Goal: Information Seeking & Learning: Learn about a topic

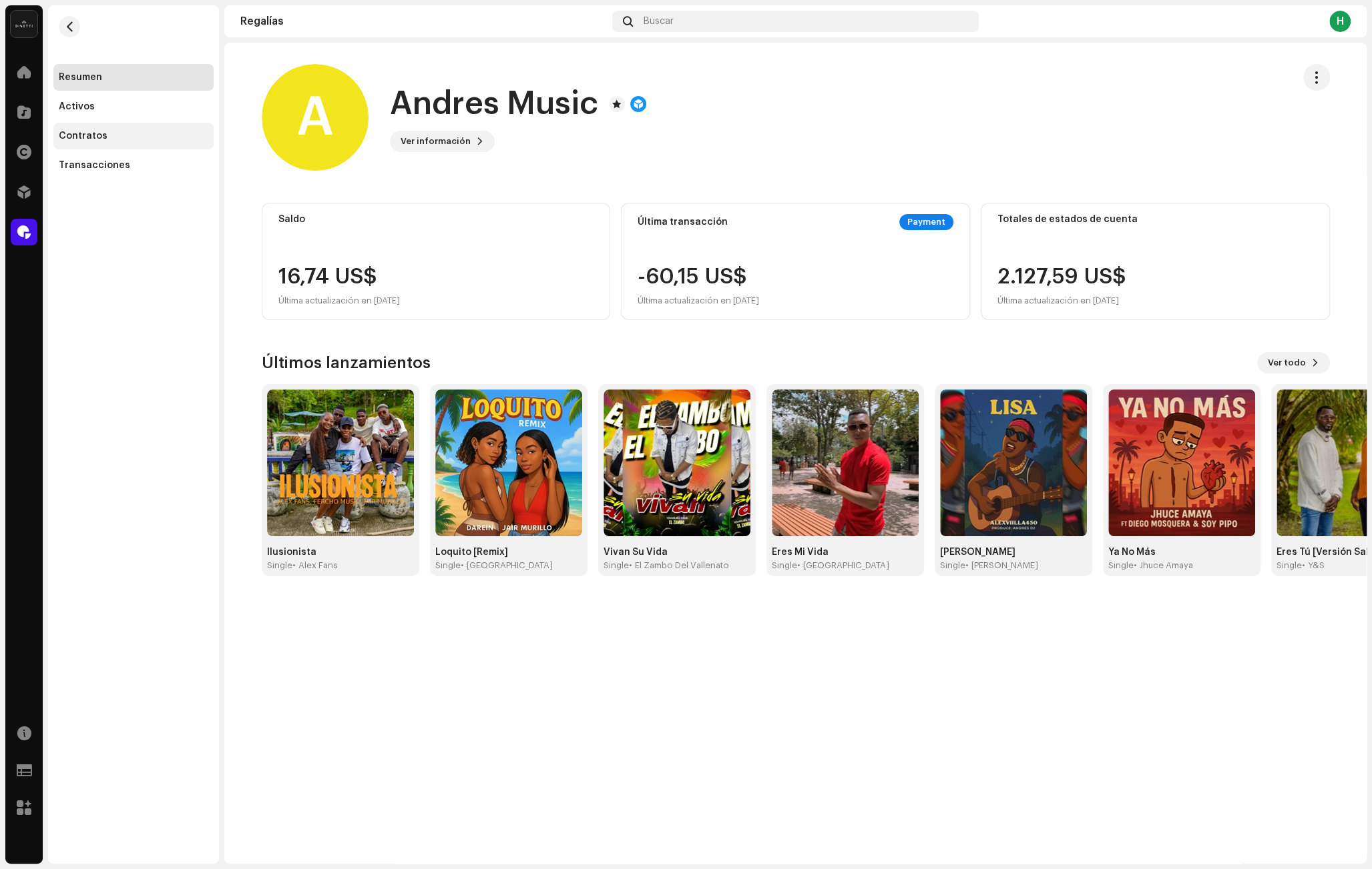
click at [94, 139] on div "Contratos" at bounding box center [83, 136] width 49 height 11
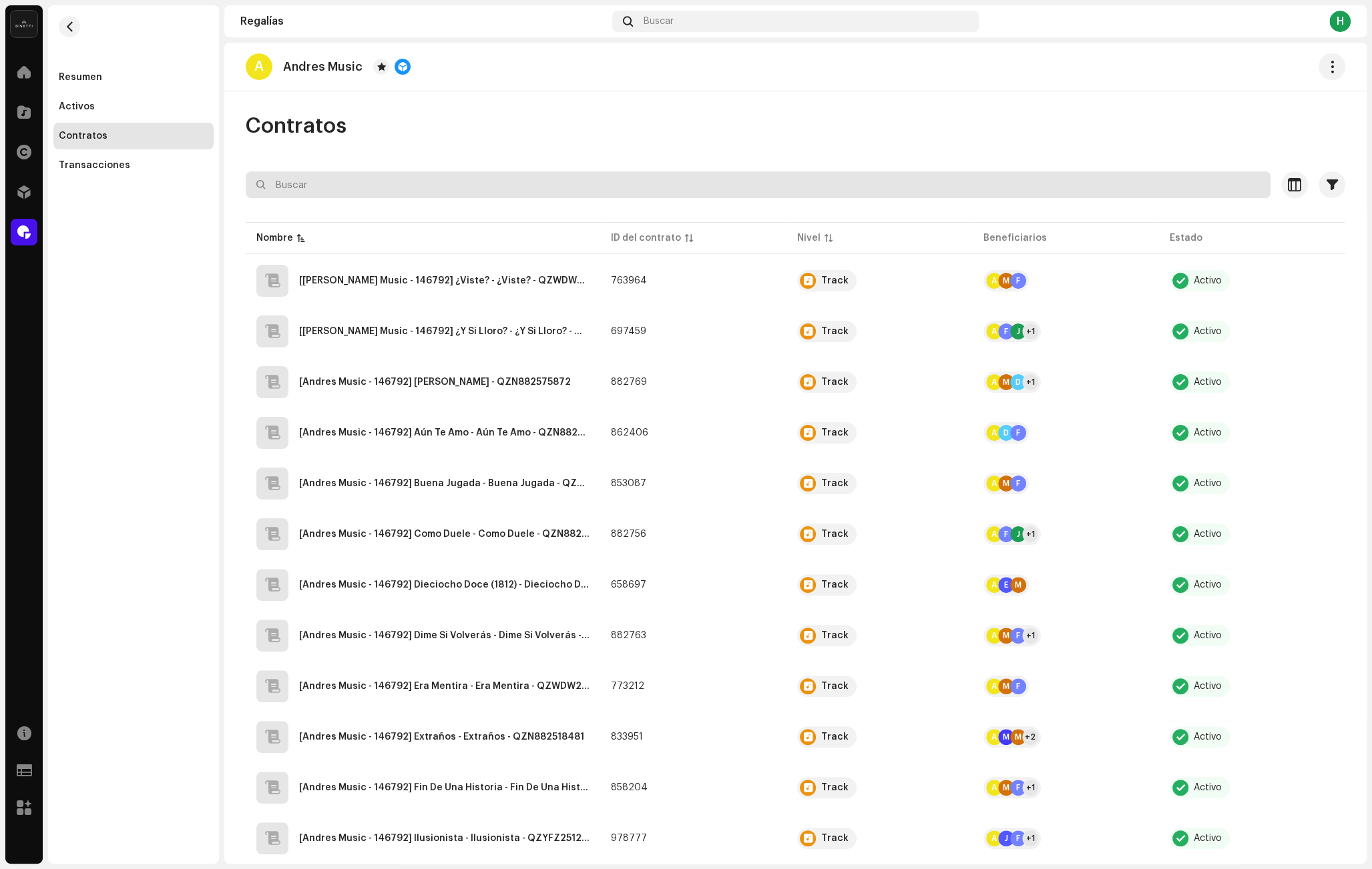
click at [353, 186] on input "text" at bounding box center [758, 185] width 1025 height 27
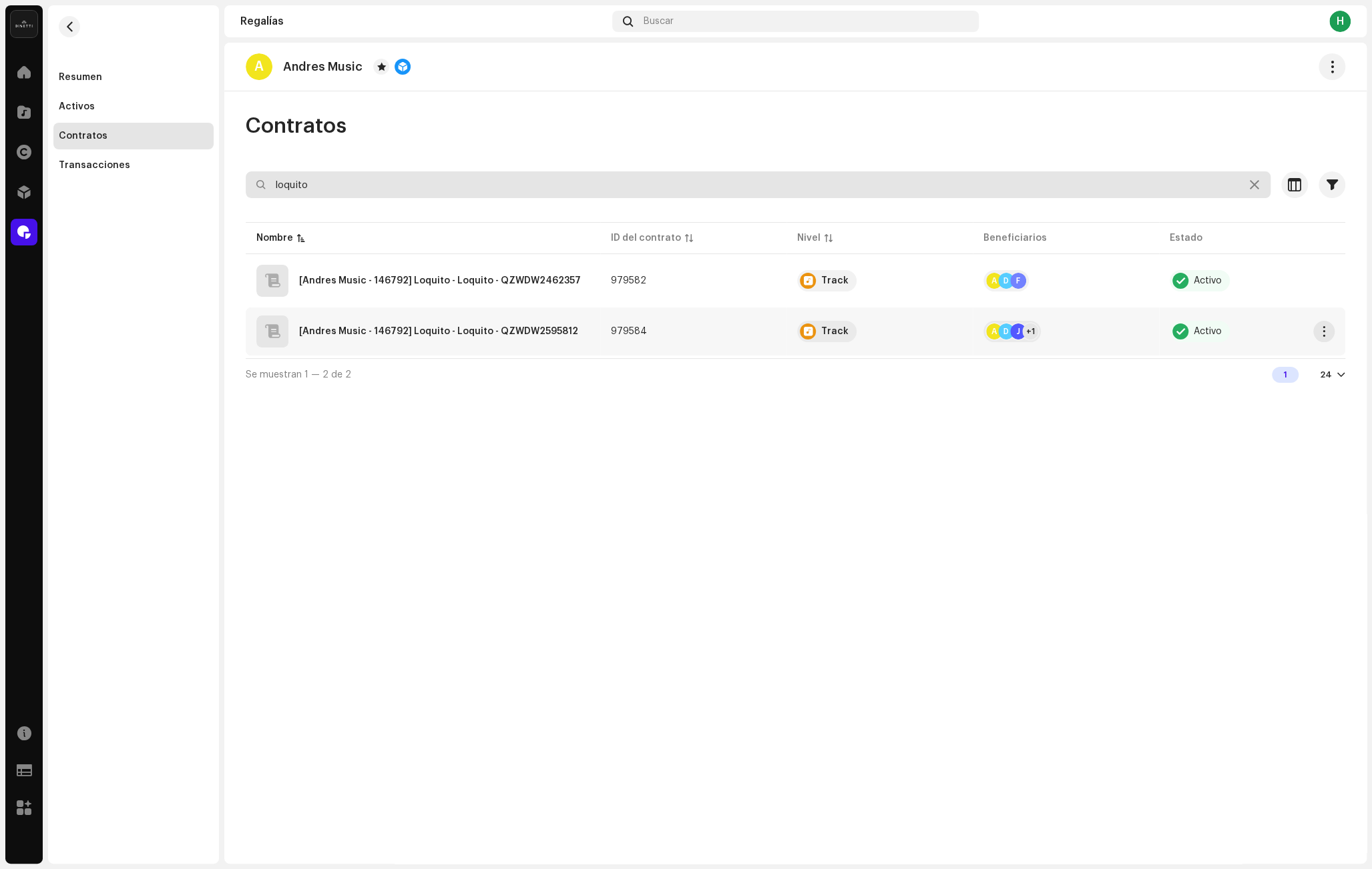
type input "loquito"
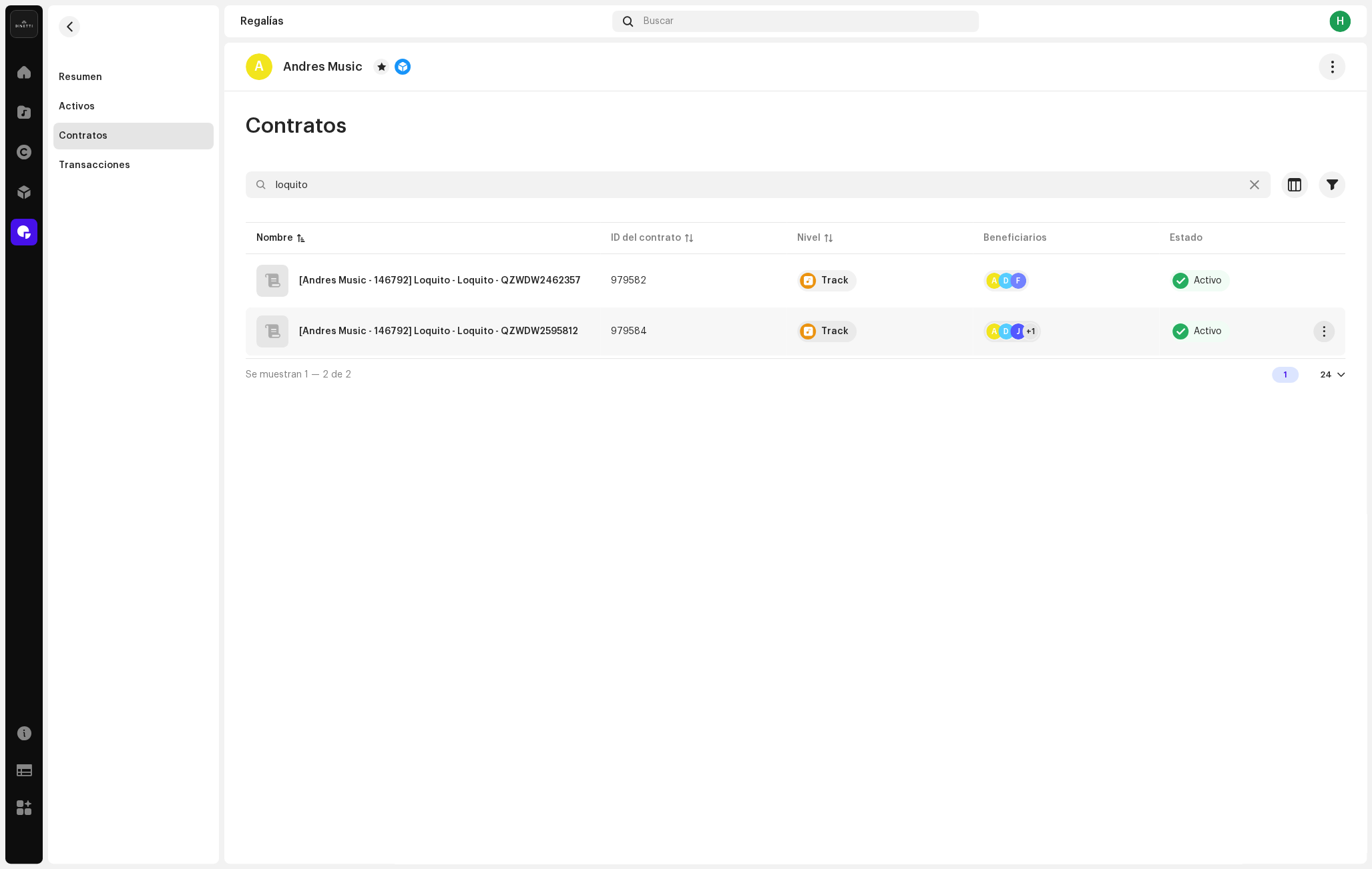
click at [583, 338] on div "[Andres Music - 146792] Loquito - Loquito - QZWDW2595812" at bounding box center [423, 332] width 333 height 32
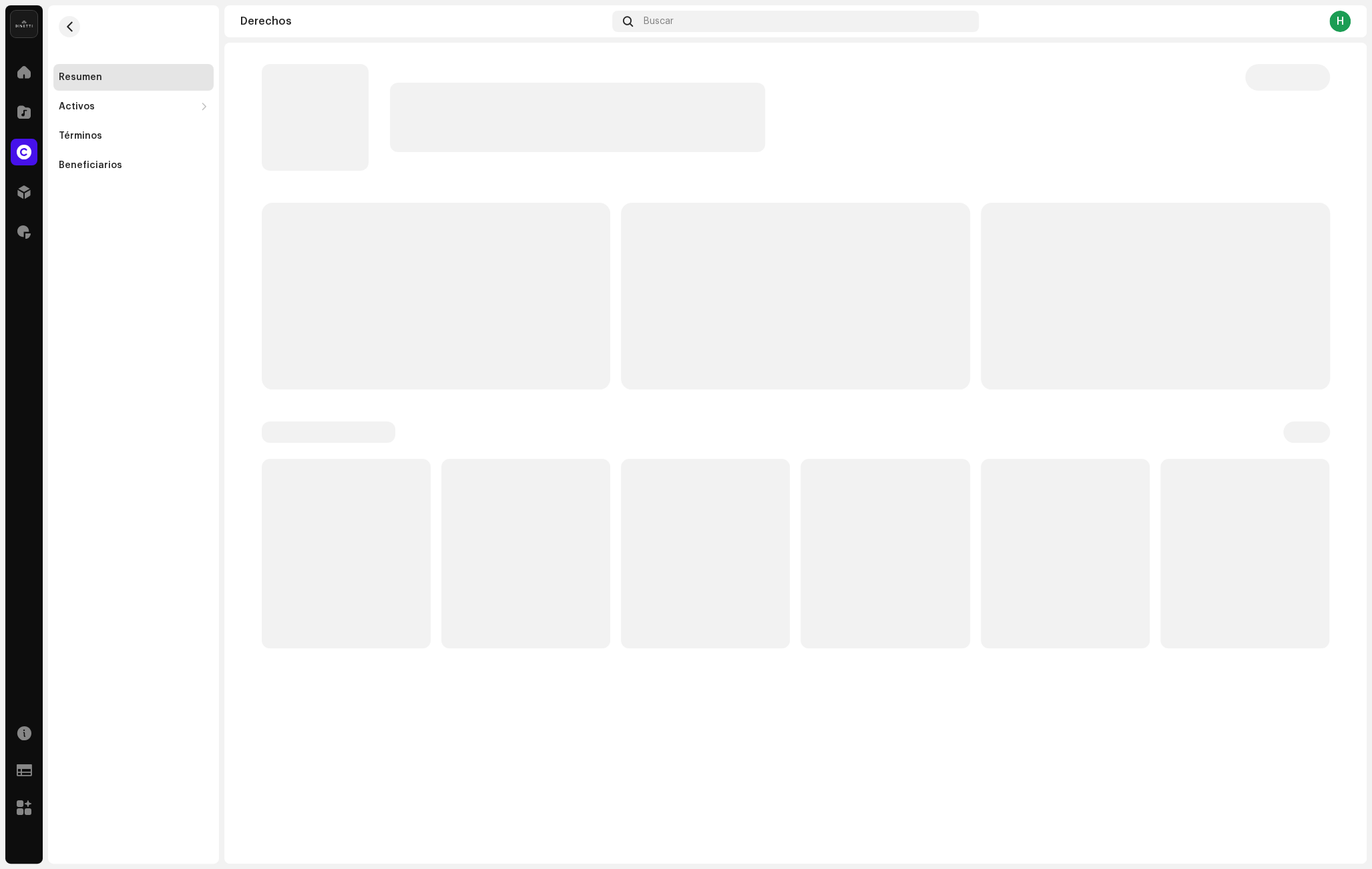
click at [702, 332] on p-skeleton at bounding box center [795, 296] width 349 height 186
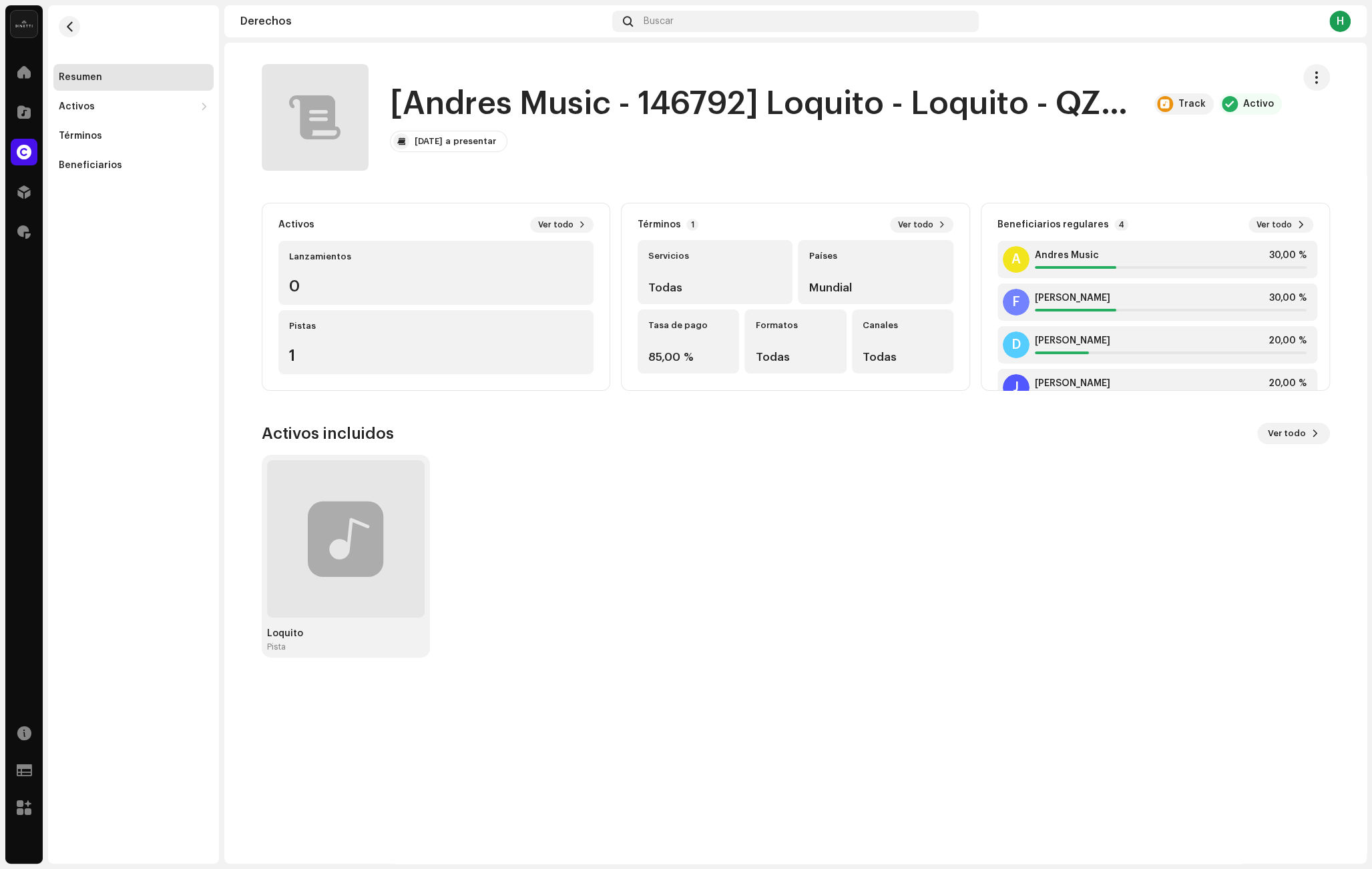
click at [898, 146] on div "[DATE] a presentar" at bounding box center [836, 141] width 892 height 21
click at [1110, 158] on div "[[PERSON_NAME] Music - 146792] Loquito - Loquito - QZWDW2595812 Track Activo [D…" at bounding box center [772, 117] width 1020 height 107
click at [998, 113] on h1 "[Andres Music - 146792] Loquito - Loquito - QZWDW2595812" at bounding box center [766, 104] width 754 height 43
click at [75, 24] on button "button" at bounding box center [69, 27] width 21 height 21
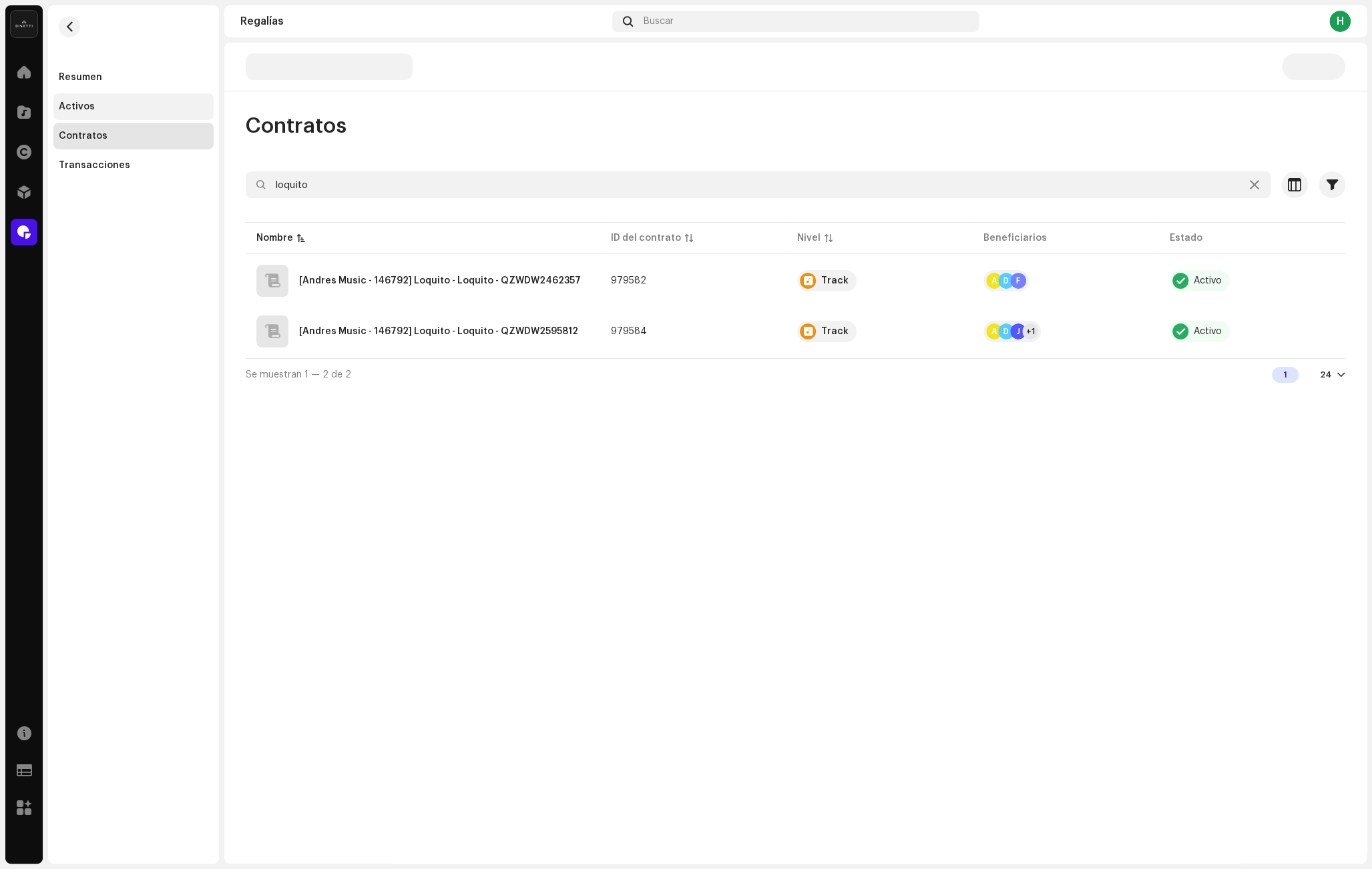
click at [104, 112] on div "Activos" at bounding box center [133, 107] width 149 height 11
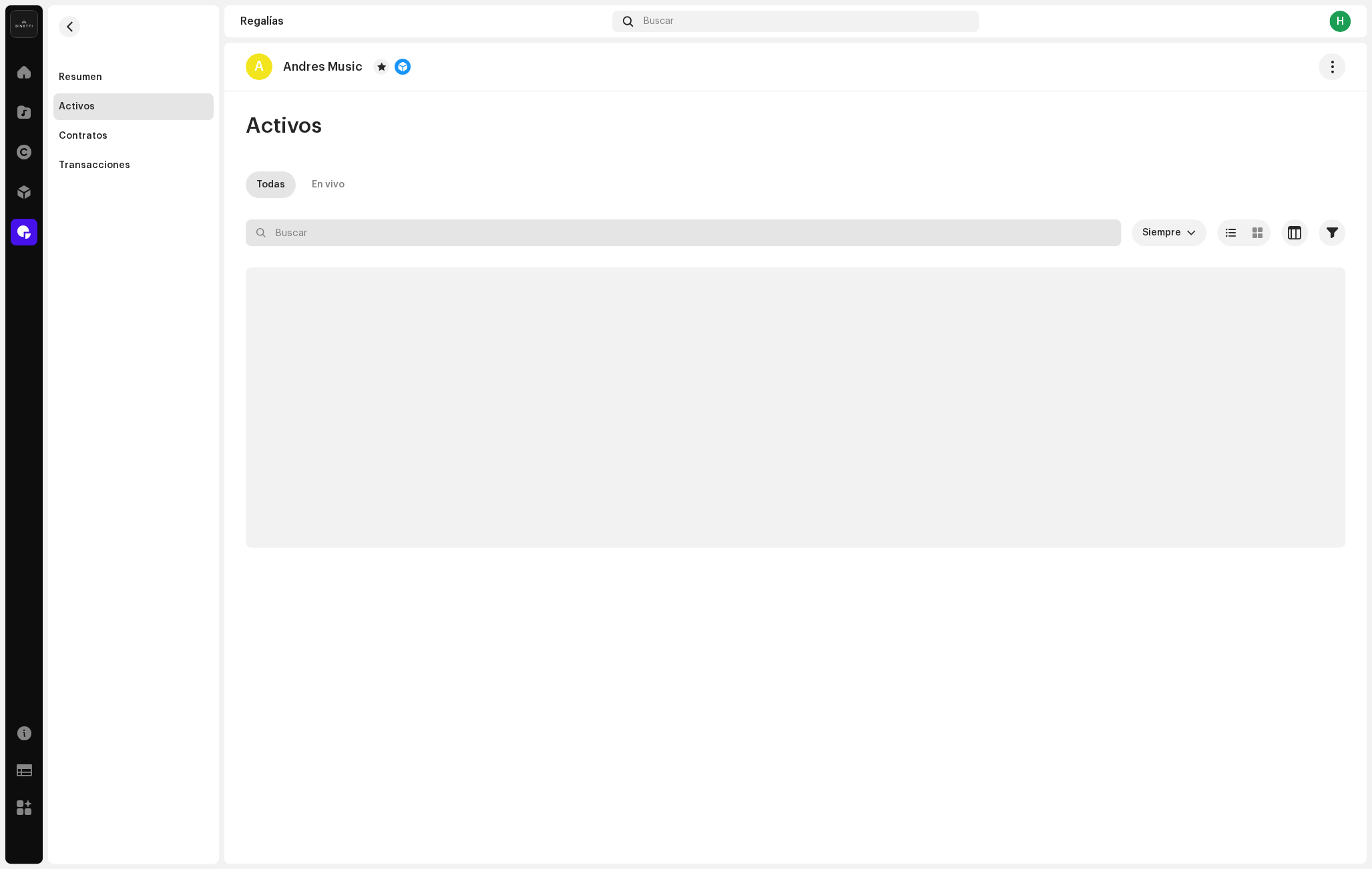
click at [352, 229] on input "text" at bounding box center [683, 233] width 875 height 27
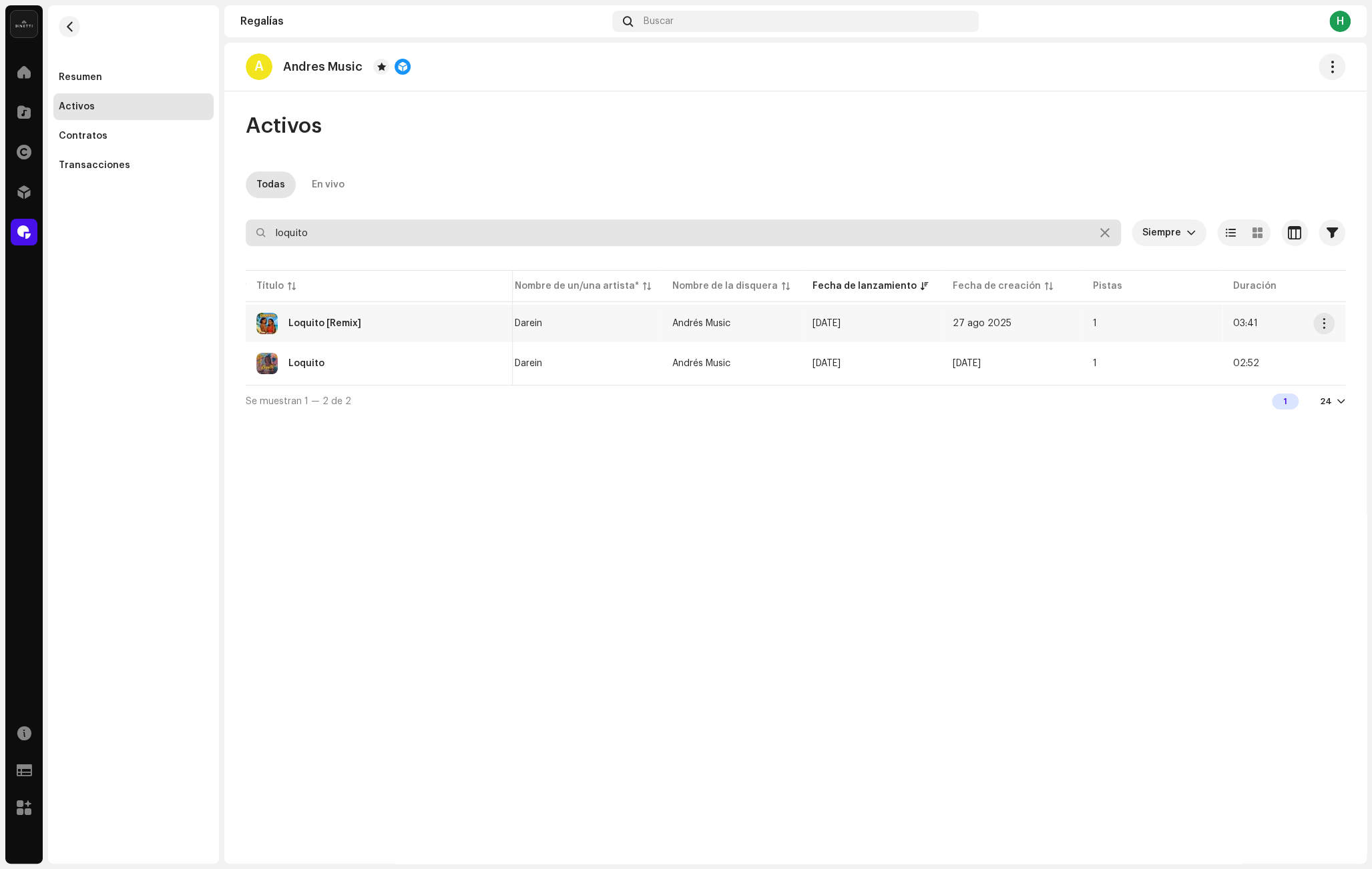
scroll to position [0, 300]
type input "loquito"
click at [603, 327] on re-a-table-link "Darein" at bounding box center [572, 323] width 136 height 10
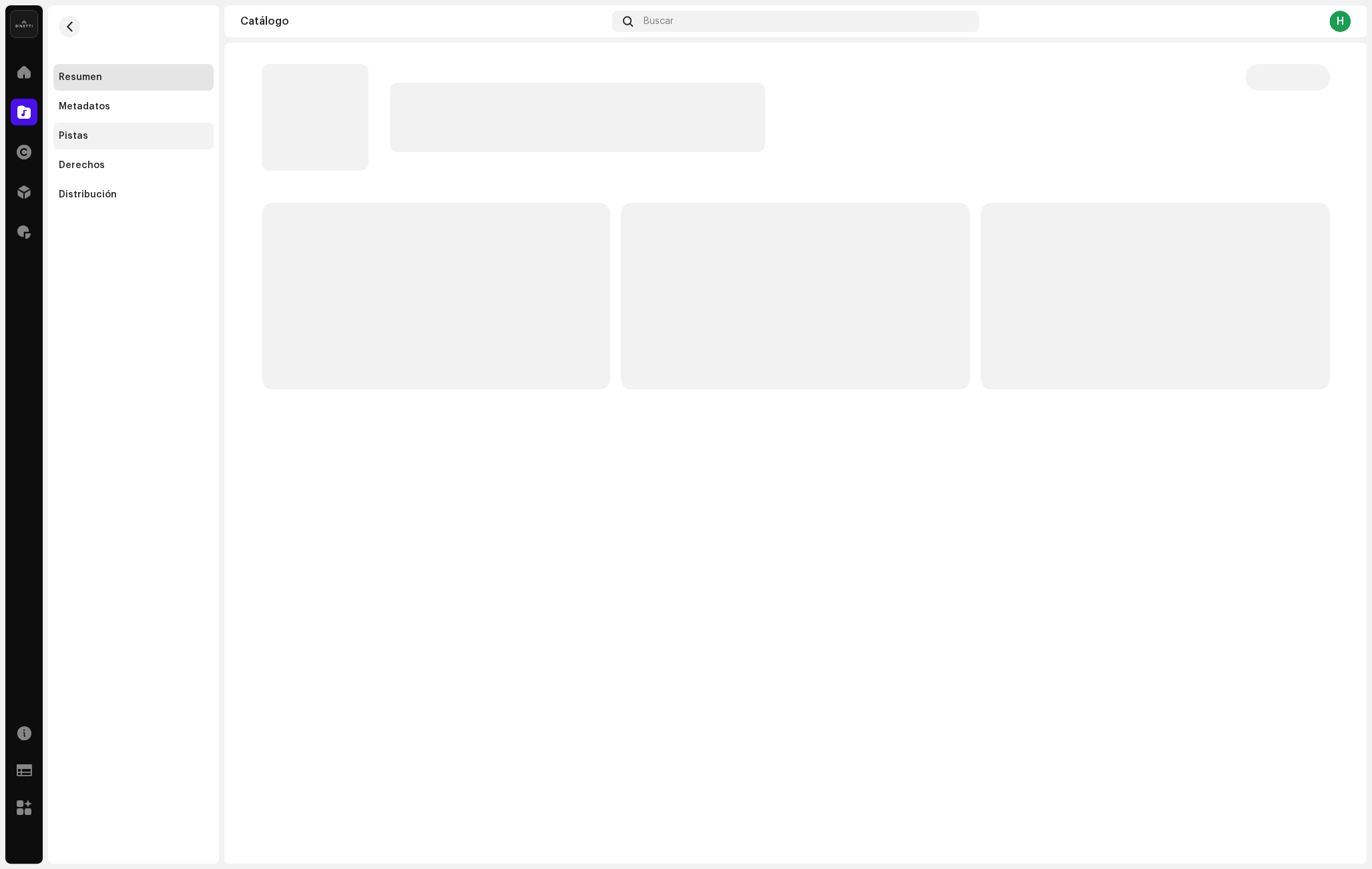
click at [116, 141] on div "Pistas" at bounding box center [133, 136] width 149 height 11
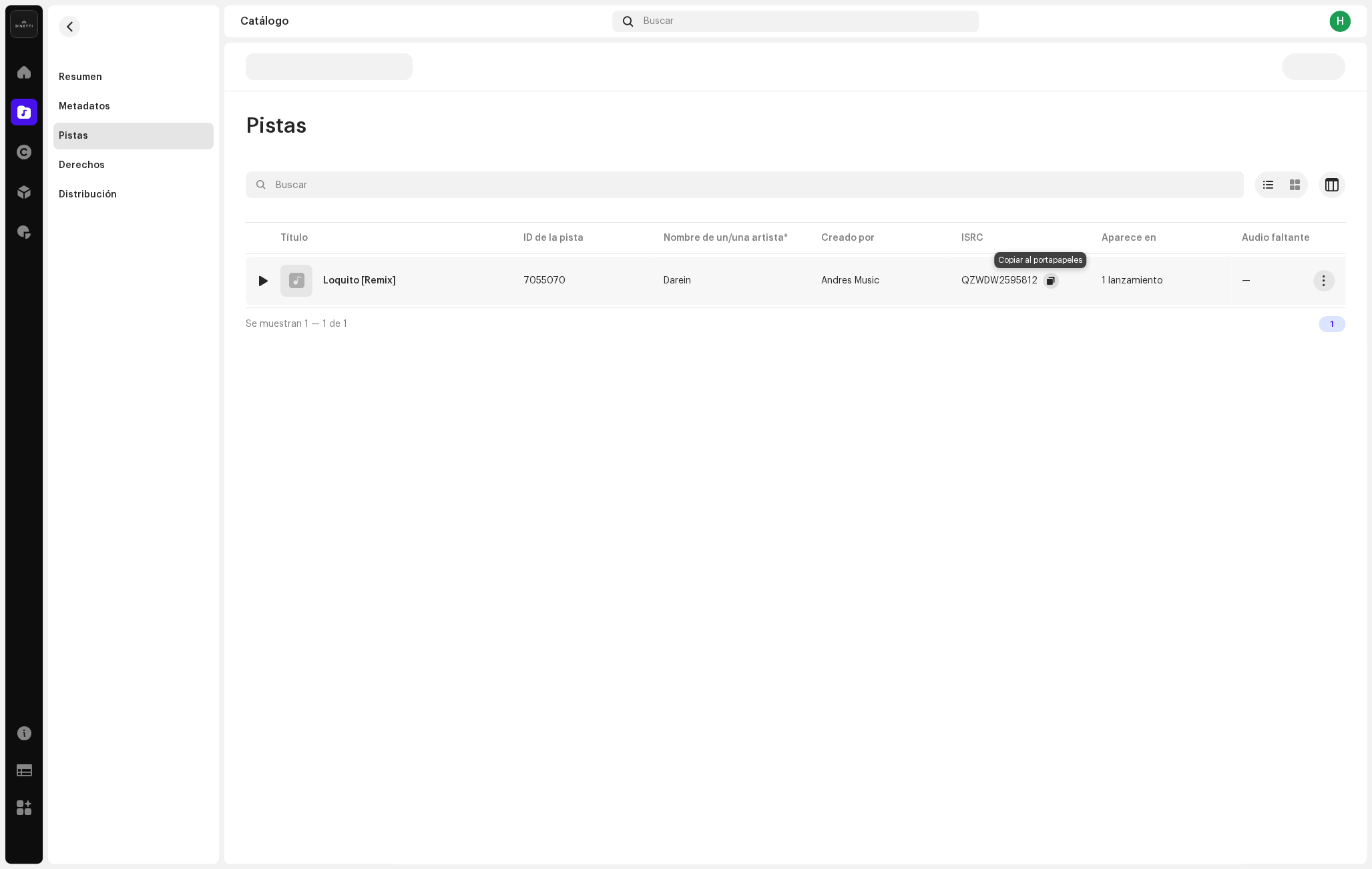
click at [1047, 283] on span "button" at bounding box center [1051, 280] width 8 height 11
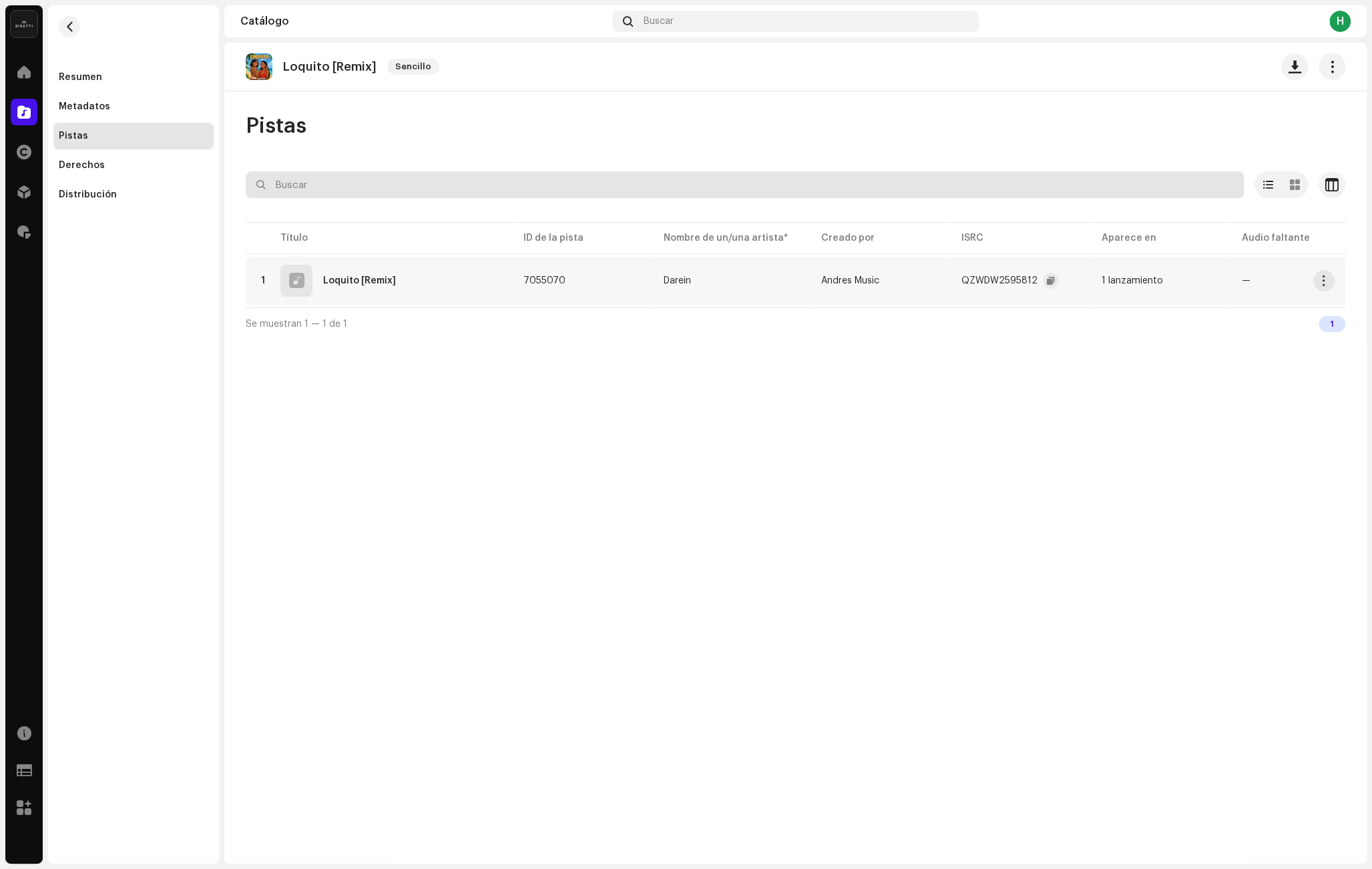
click at [392, 173] on input "text" at bounding box center [745, 185] width 998 height 27
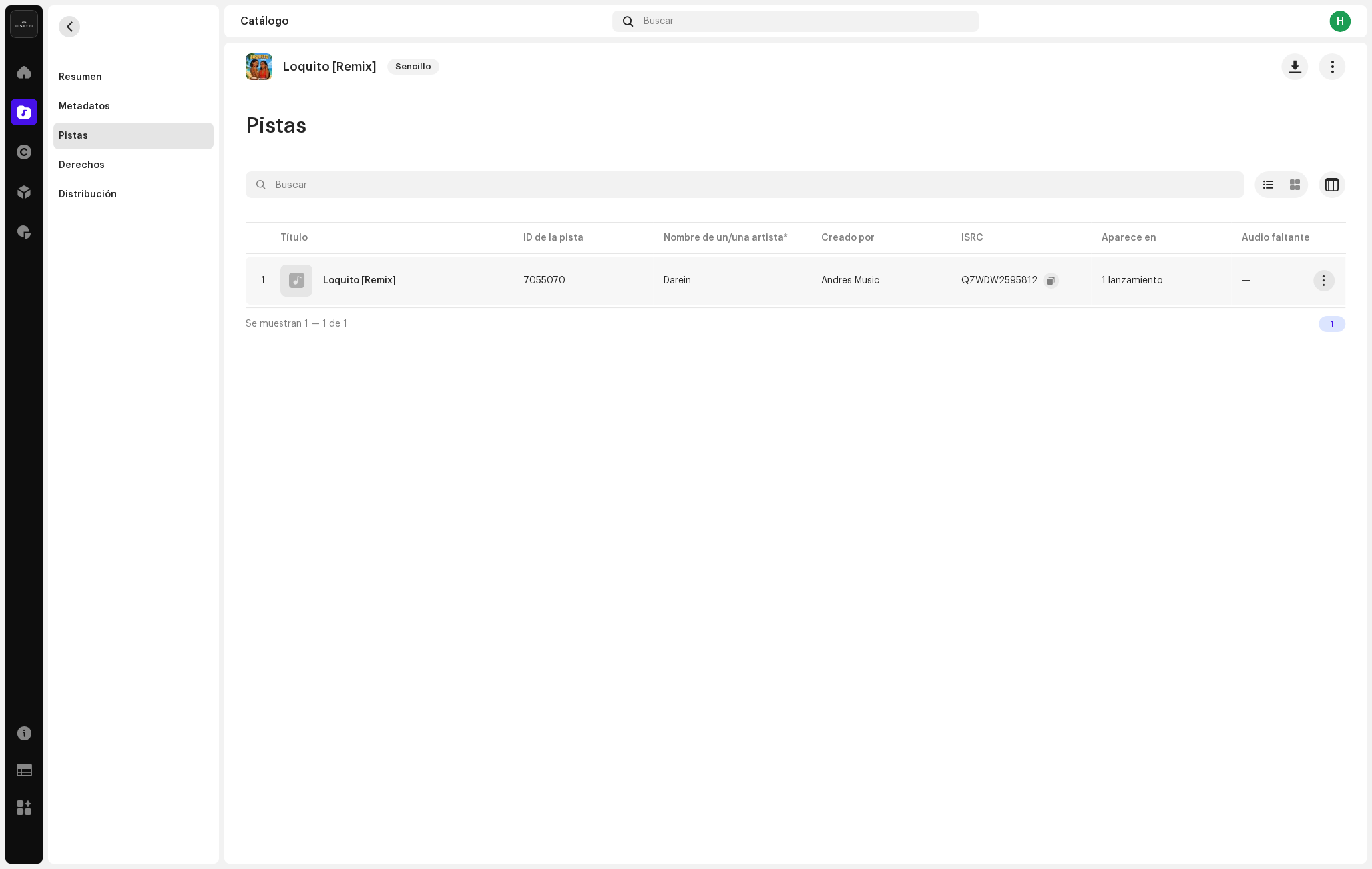
click at [68, 26] on span "button" at bounding box center [69, 27] width 10 height 11
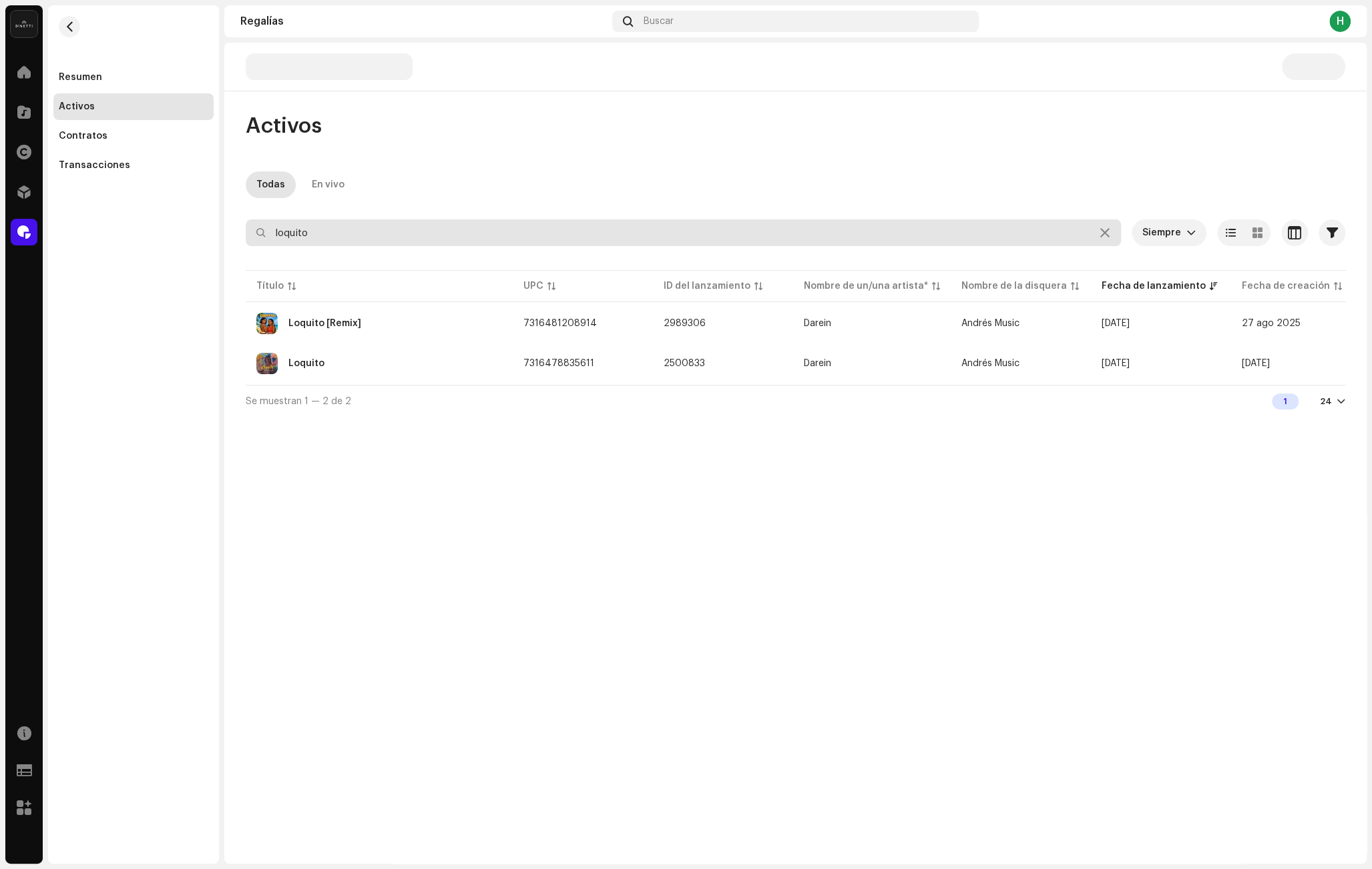
click at [320, 227] on input "loquito" at bounding box center [683, 233] width 875 height 27
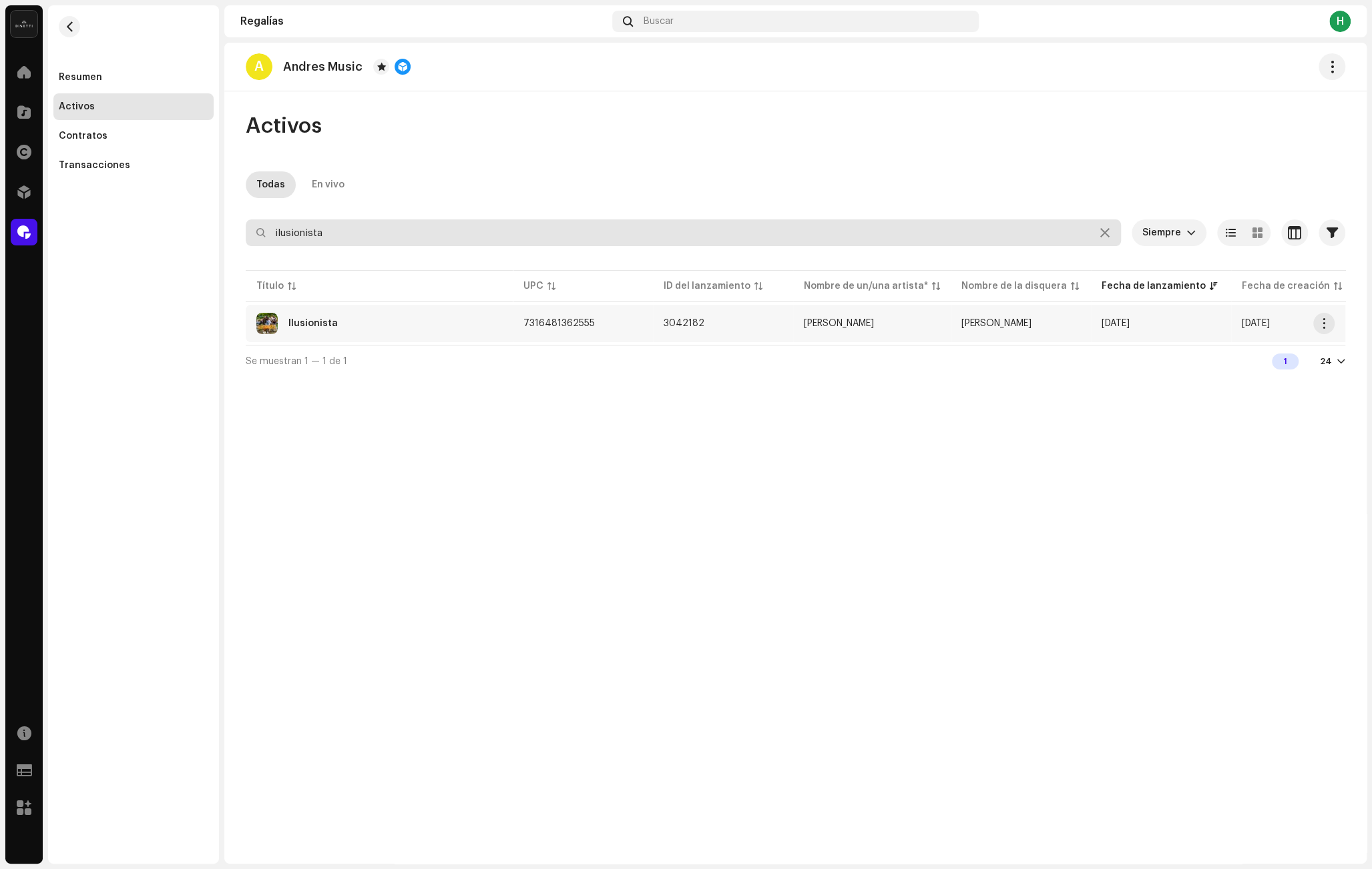
type input "ilusionista"
click at [364, 322] on div "Ilusionista" at bounding box center [379, 324] width 246 height 21
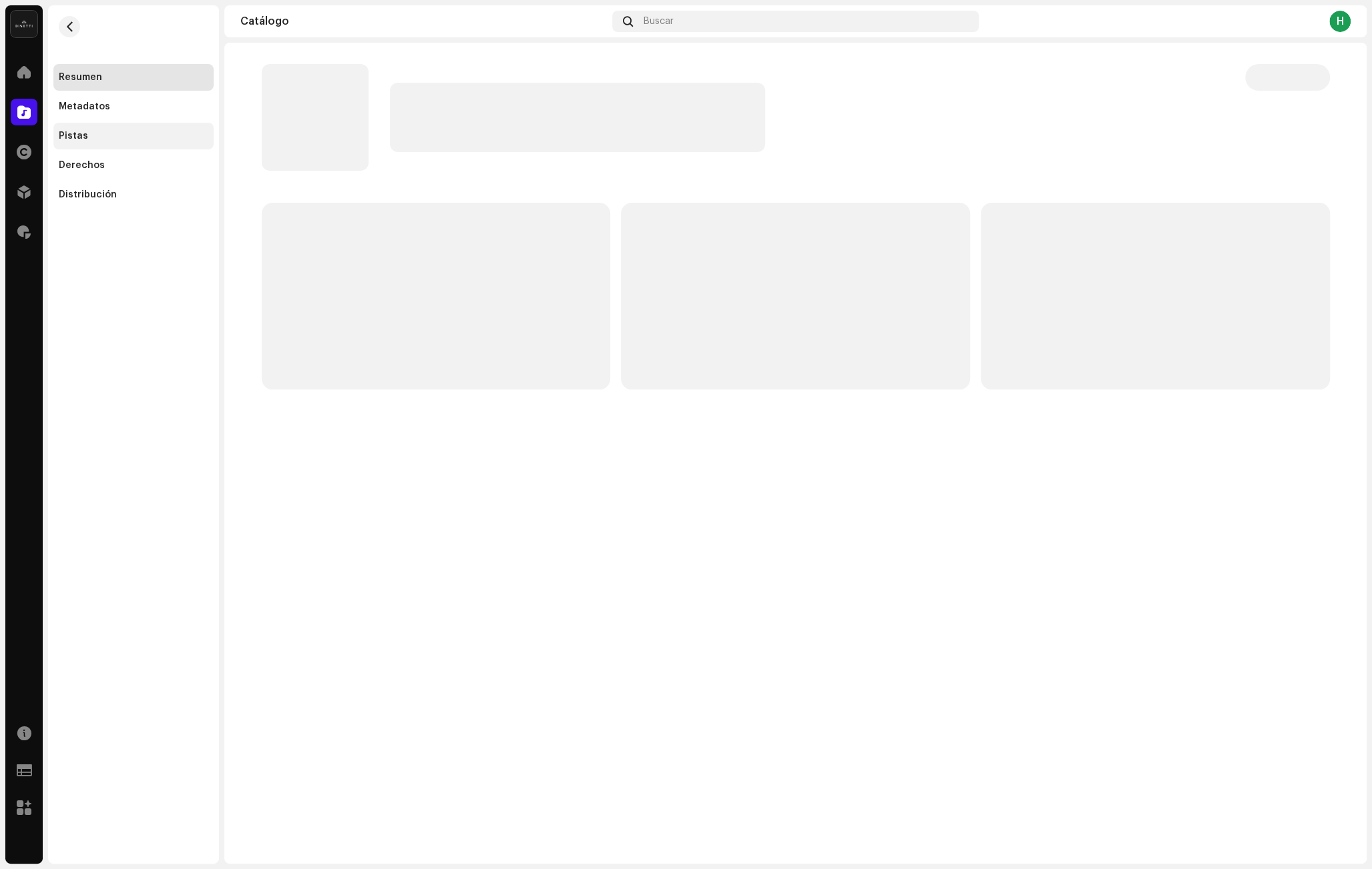
click at [107, 138] on div "Pistas" at bounding box center [133, 136] width 149 height 11
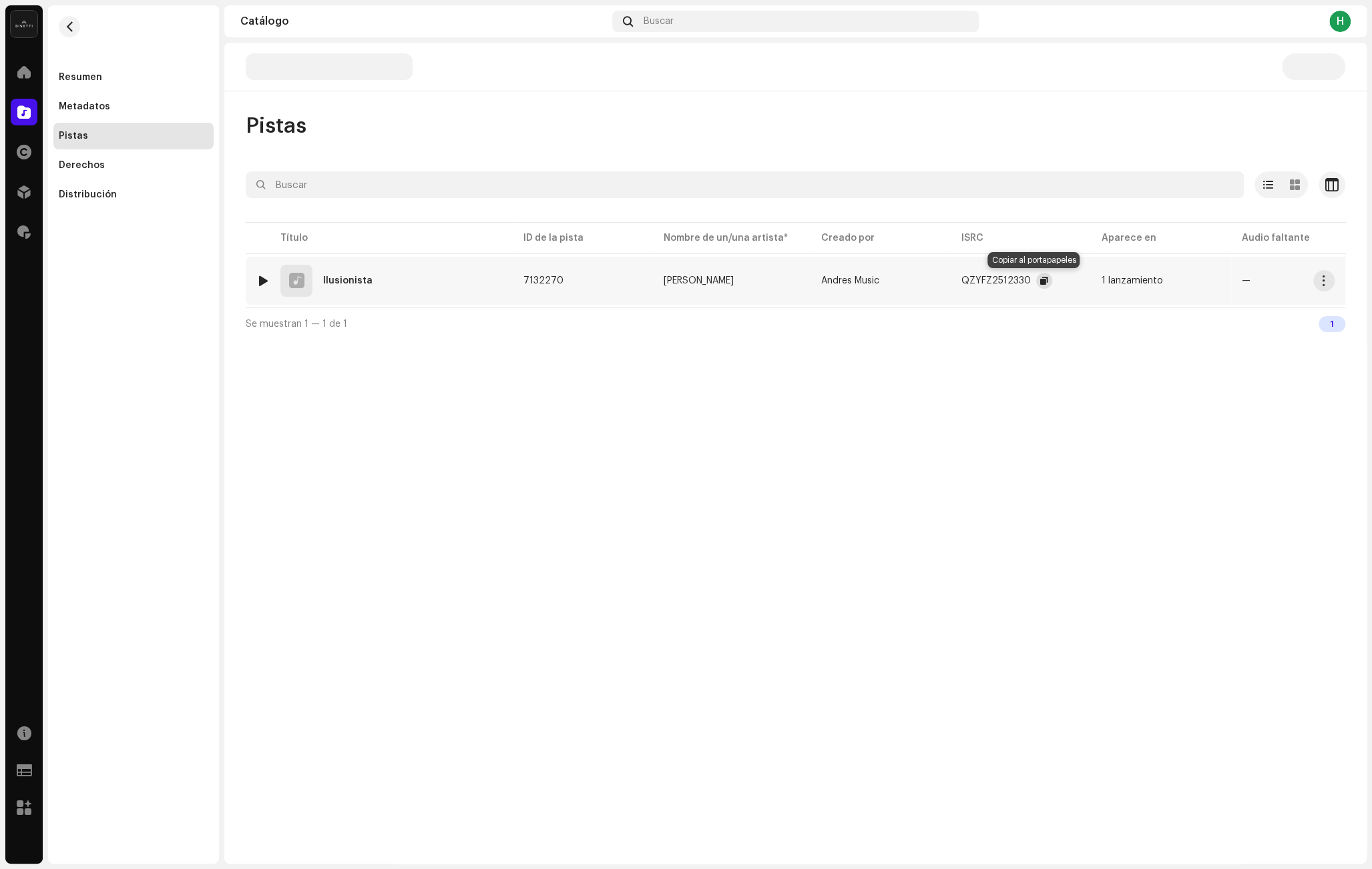
click at [1040, 280] on span "button" at bounding box center [1043, 280] width 8 height 11
click at [66, 28] on span "button" at bounding box center [69, 27] width 10 height 11
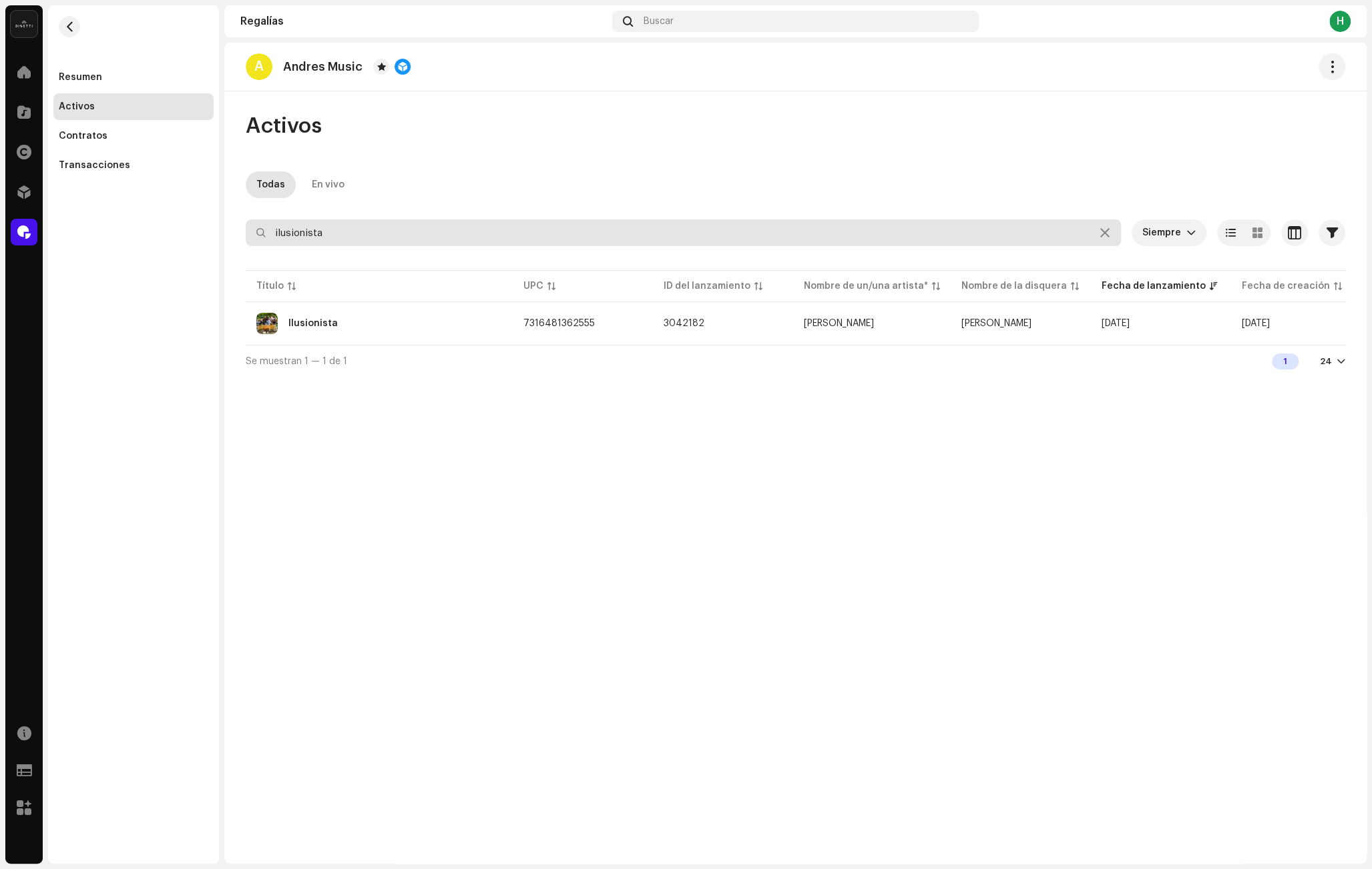
click at [321, 235] on input "ilusionista" at bounding box center [683, 233] width 875 height 27
type input "loquito"
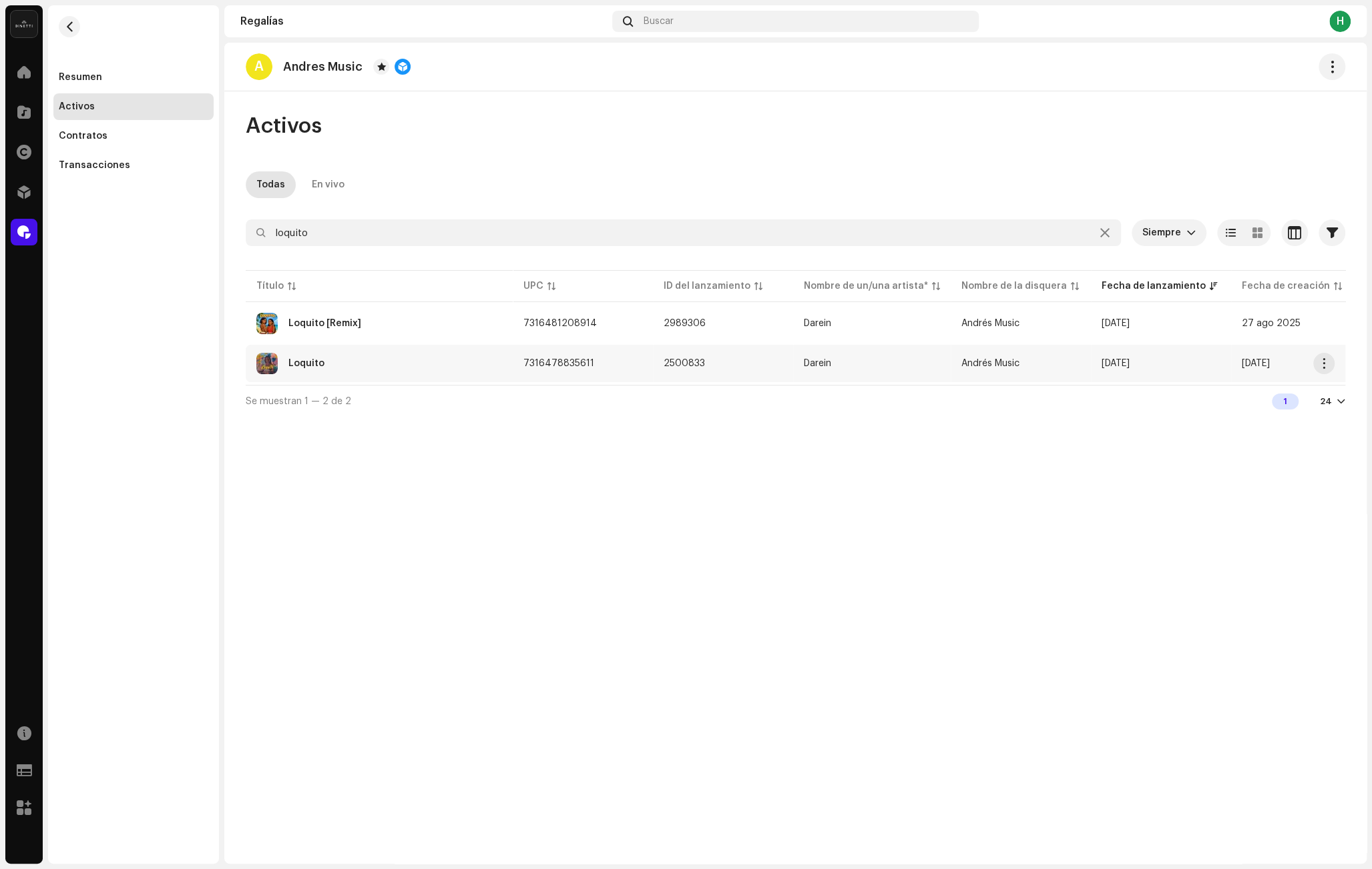
click at [641, 352] on td "7316478835611" at bounding box center [583, 364] width 140 height 37
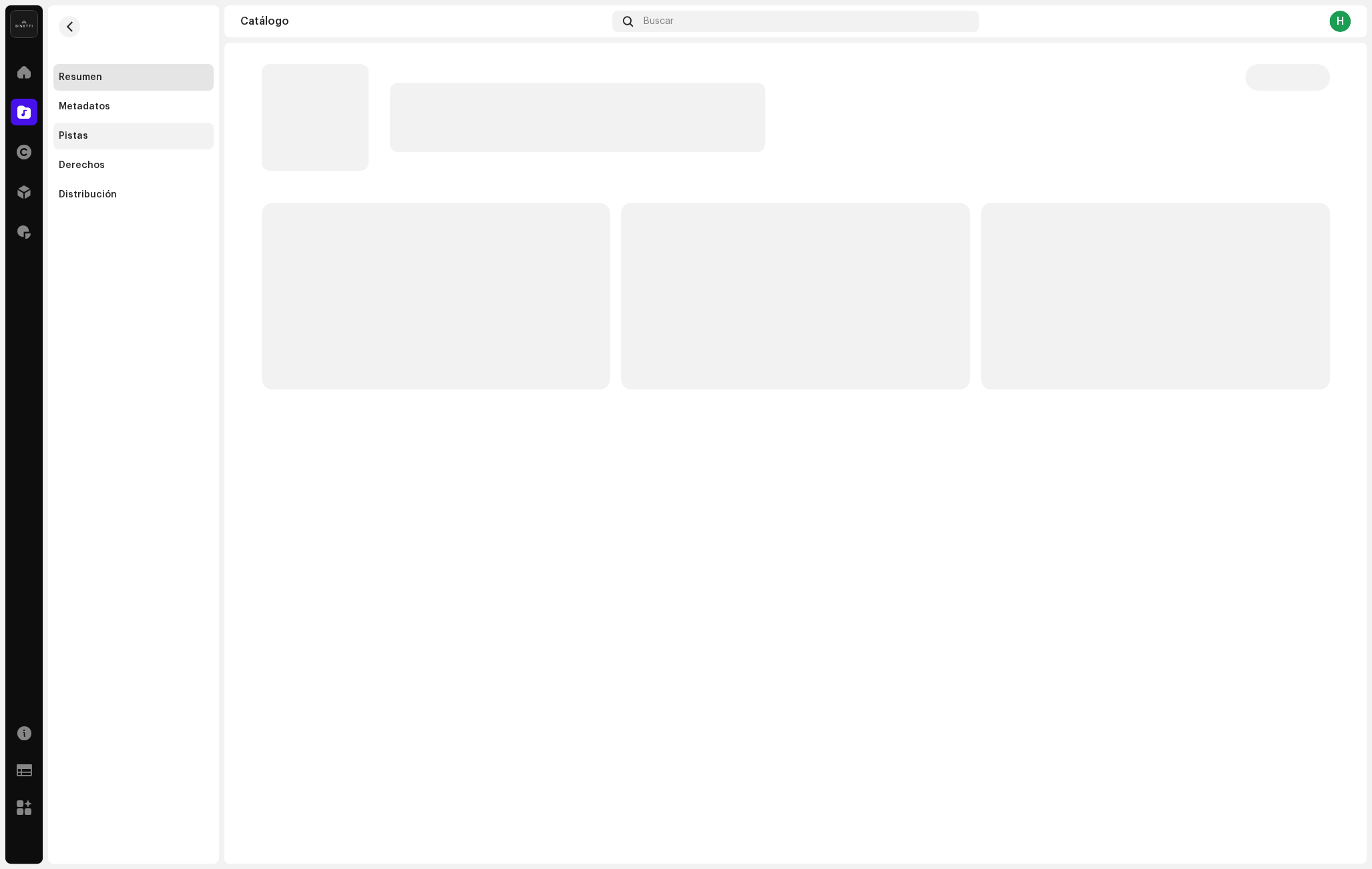
click at [120, 129] on div "Pistas" at bounding box center [133, 136] width 160 height 27
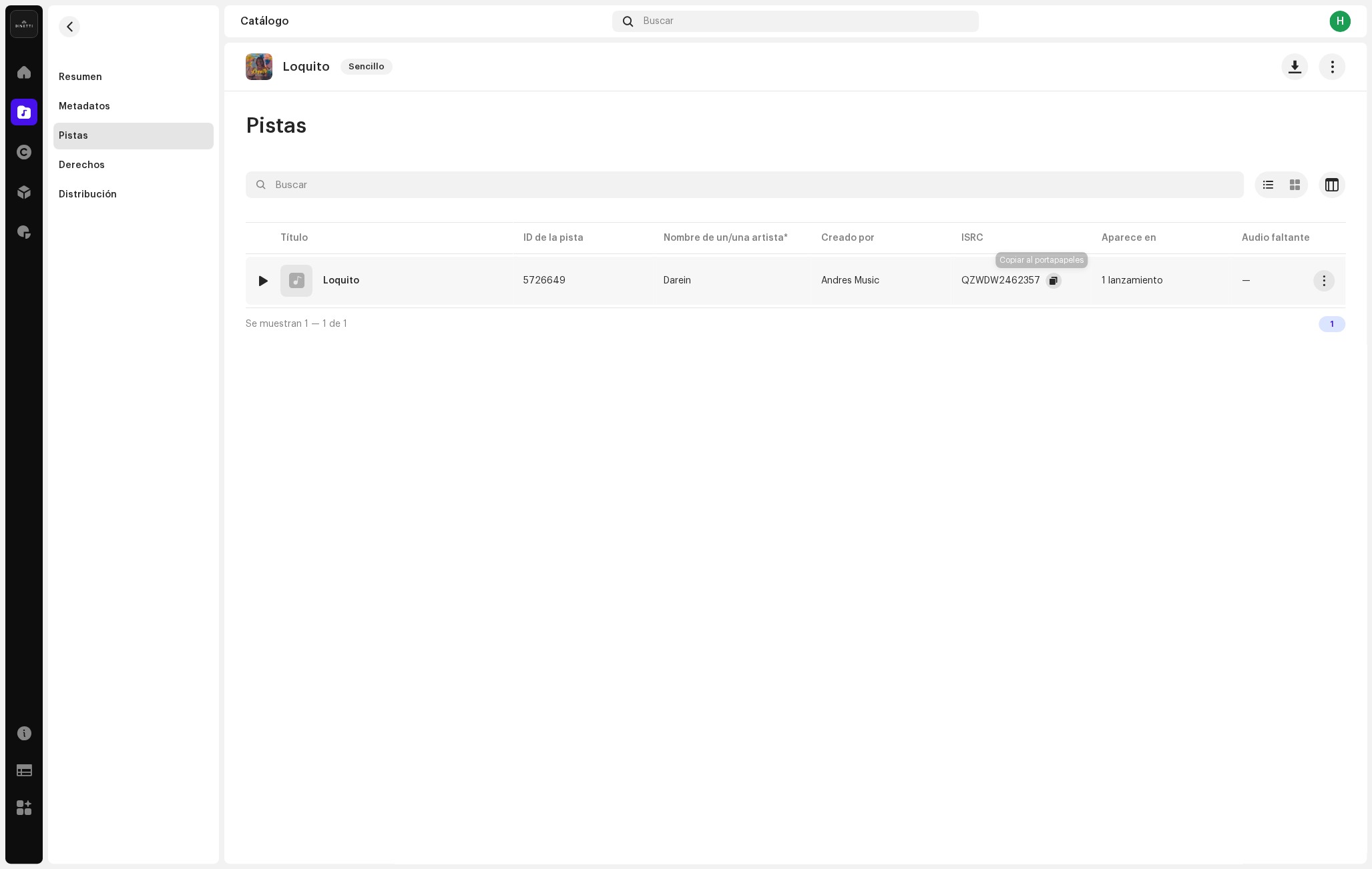
click at [1050, 282] on span "button" at bounding box center [1053, 280] width 8 height 11
click at [68, 30] on span "button" at bounding box center [69, 27] width 10 height 11
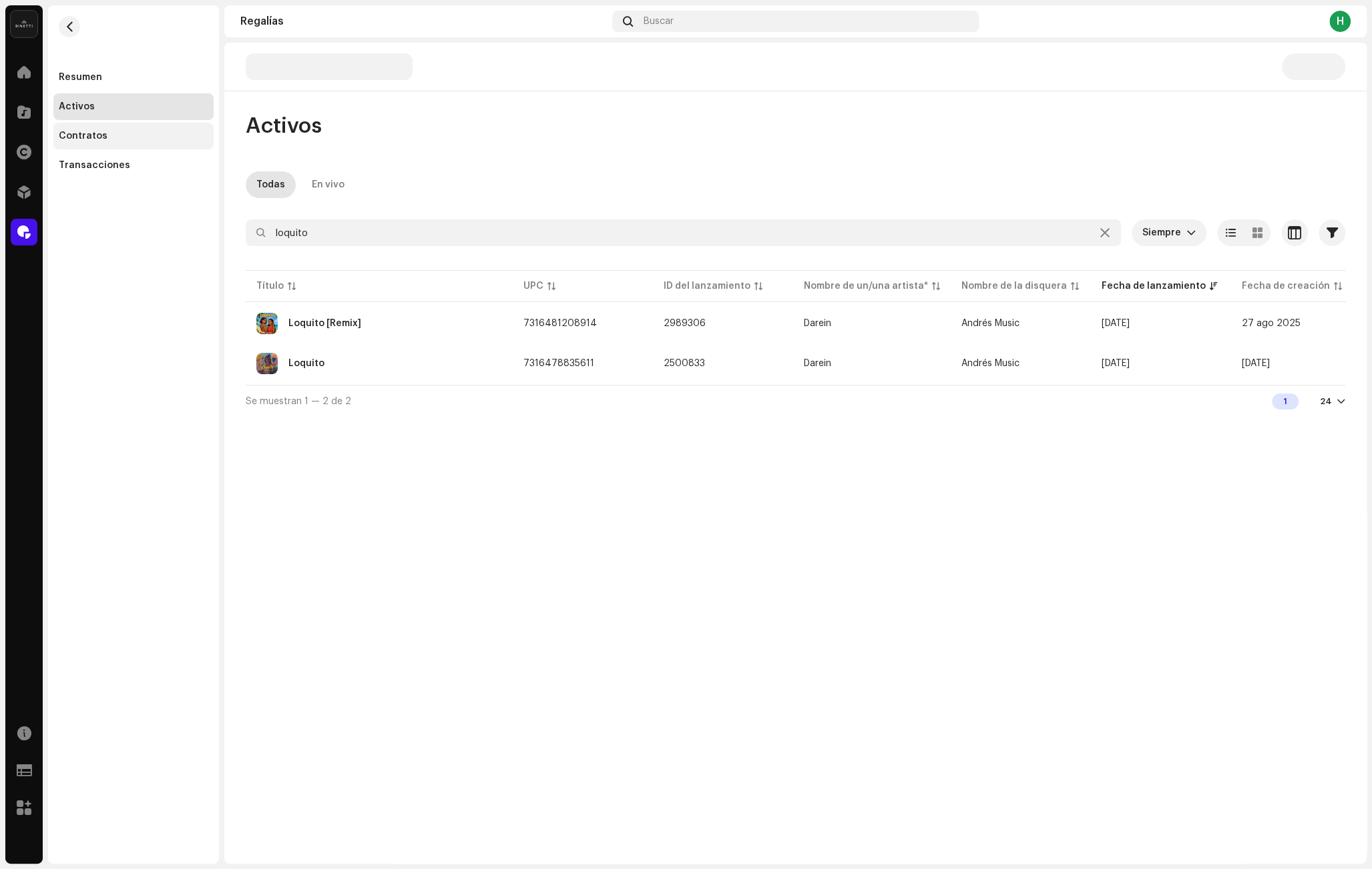
click at [118, 130] on div "Contratos" at bounding box center [133, 136] width 149 height 11
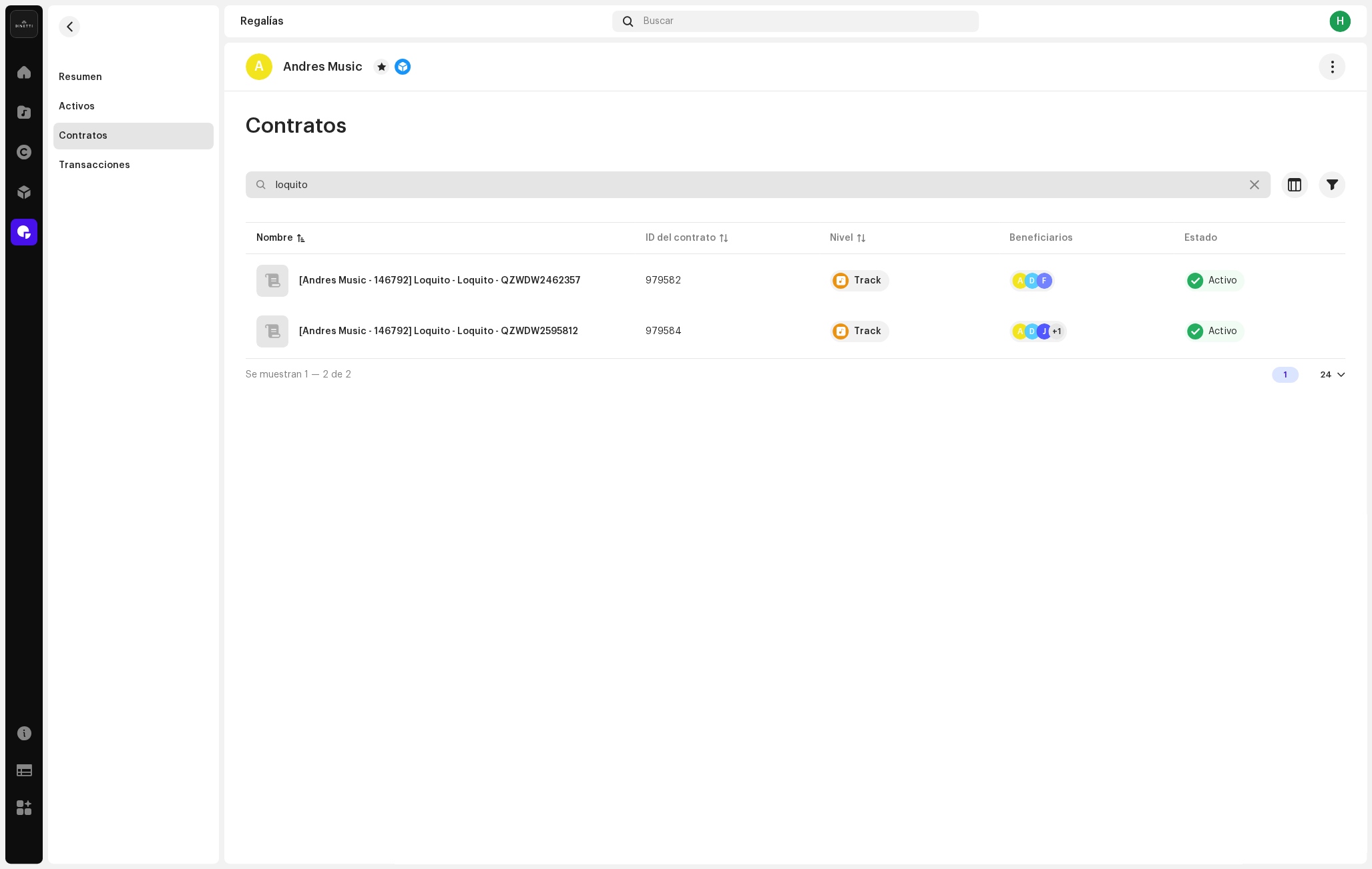
click at [369, 188] on input "loquito" at bounding box center [758, 185] width 1025 height 27
click at [293, 186] on input "loquito" at bounding box center [758, 185] width 1025 height 27
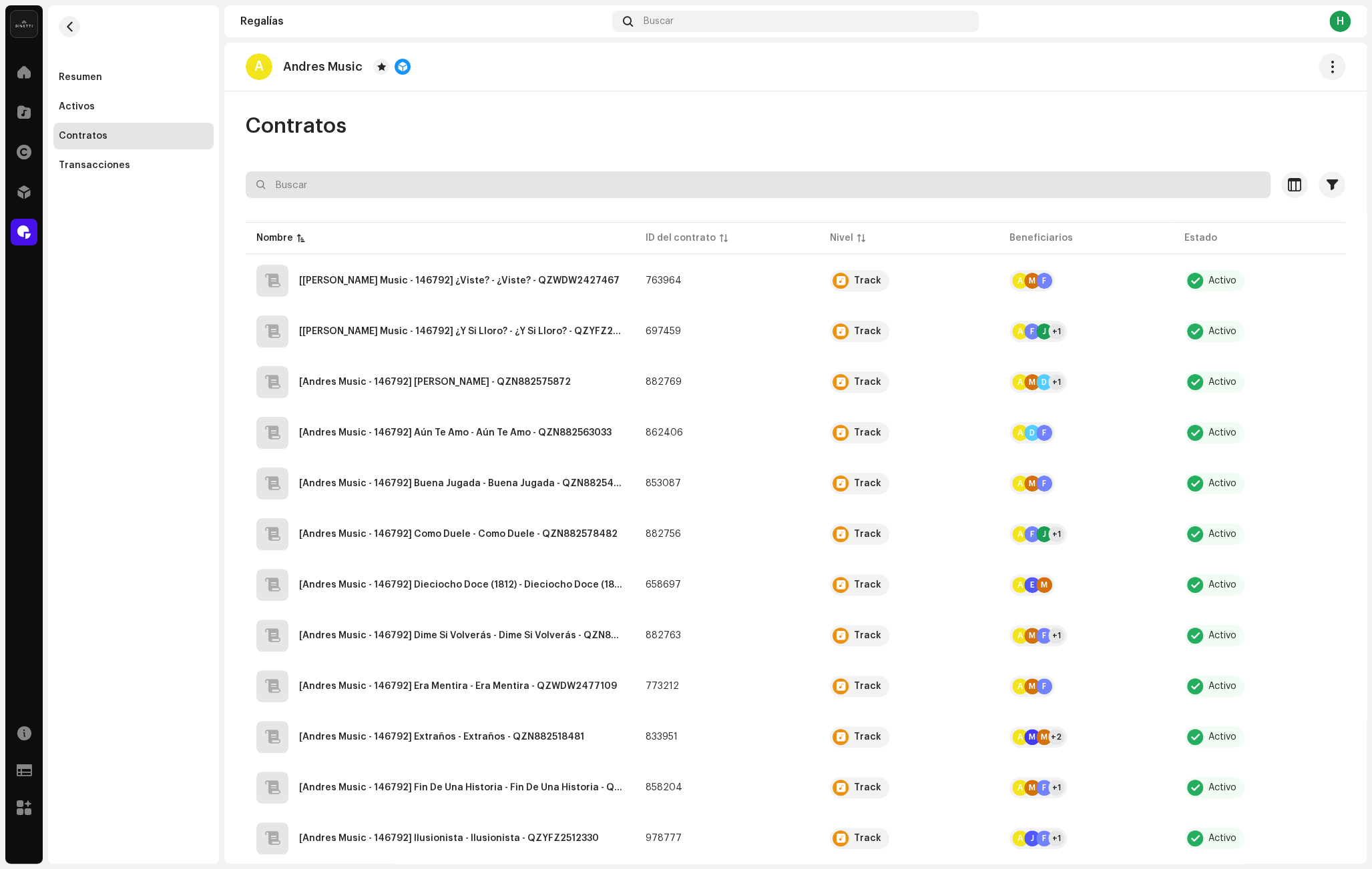
click at [535, 177] on input "text" at bounding box center [758, 185] width 1025 height 27
paste input "QZWDW2595812"
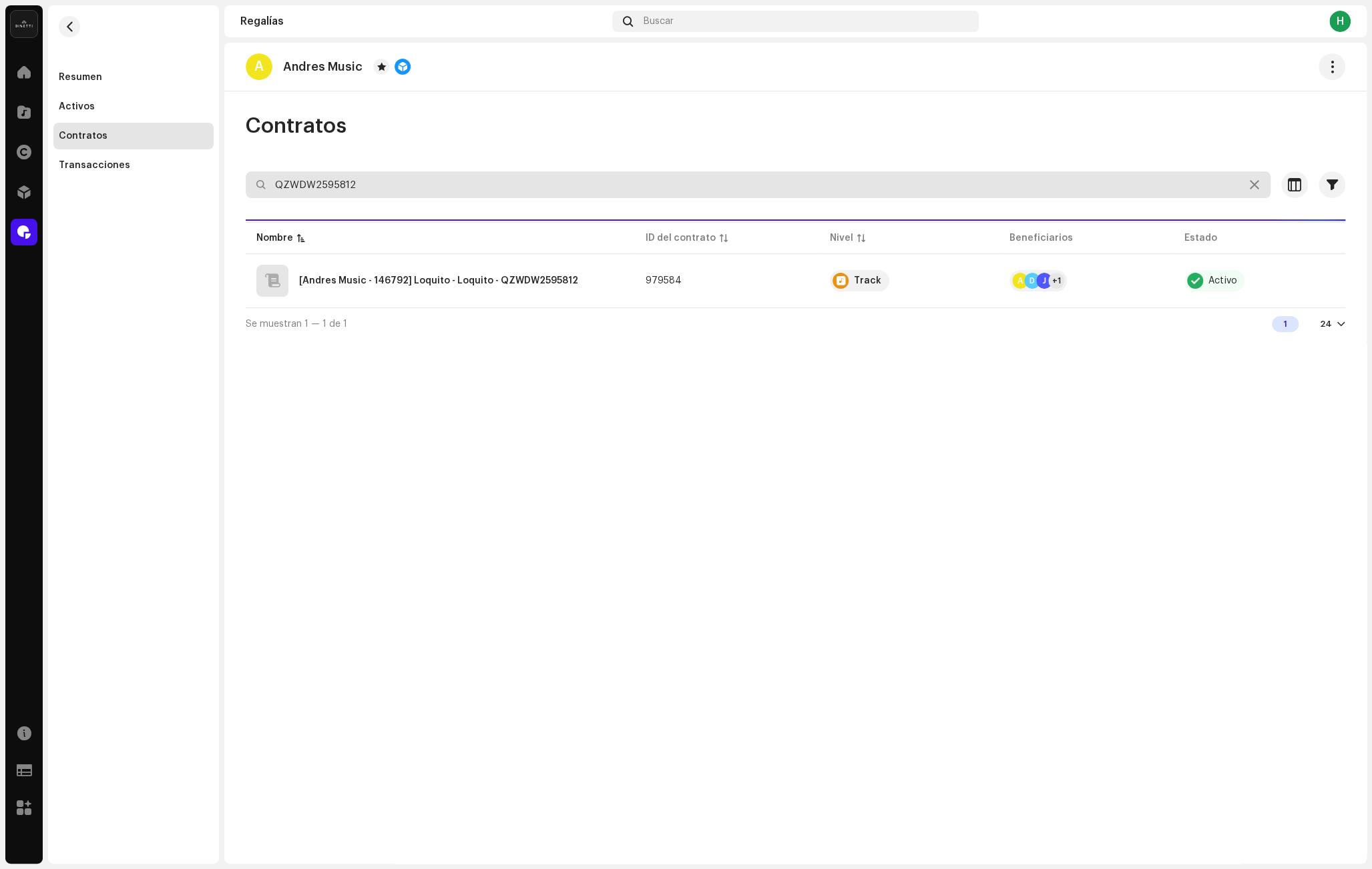
type input "QZWDW2595812"
click at [313, 178] on input "QZWDW2595812" at bounding box center [758, 185] width 1025 height 27
paste input "QZWDW2462357"
type input "QZWDW2462357"
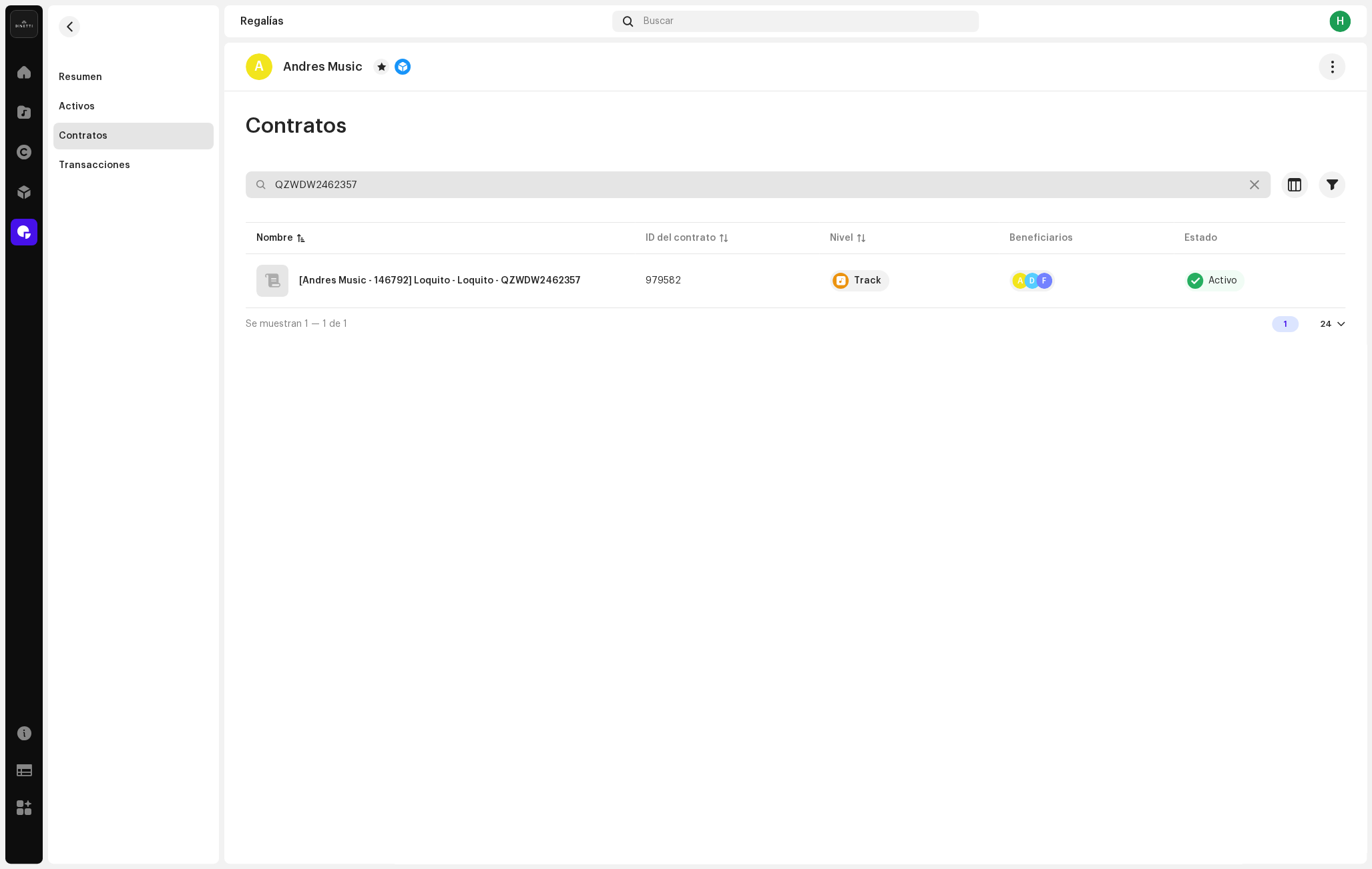
click at [305, 192] on input "QZWDW2462357" at bounding box center [758, 185] width 1025 height 27
click at [304, 193] on input "QZWDW2462357" at bounding box center [758, 185] width 1025 height 27
paste input "QZWDW2595812"
type input "QZWDW2595812"
click at [404, 191] on input "QZWDW2595812" at bounding box center [758, 185] width 1025 height 27
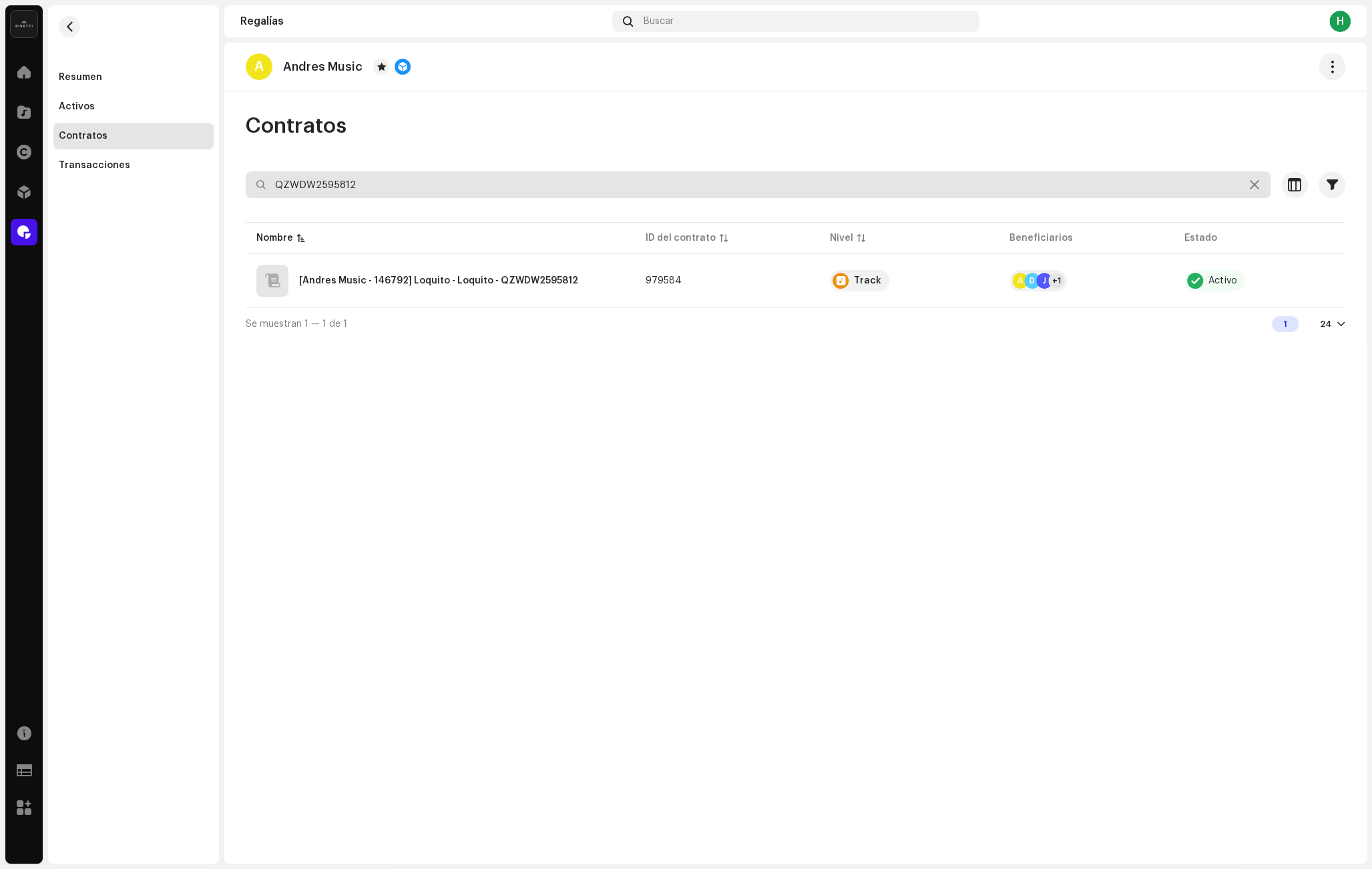
click at [404, 191] on input "QZWDW2595812" at bounding box center [758, 185] width 1025 height 27
paste input "QZWDW2462357"
type input "QZWDW2462357"
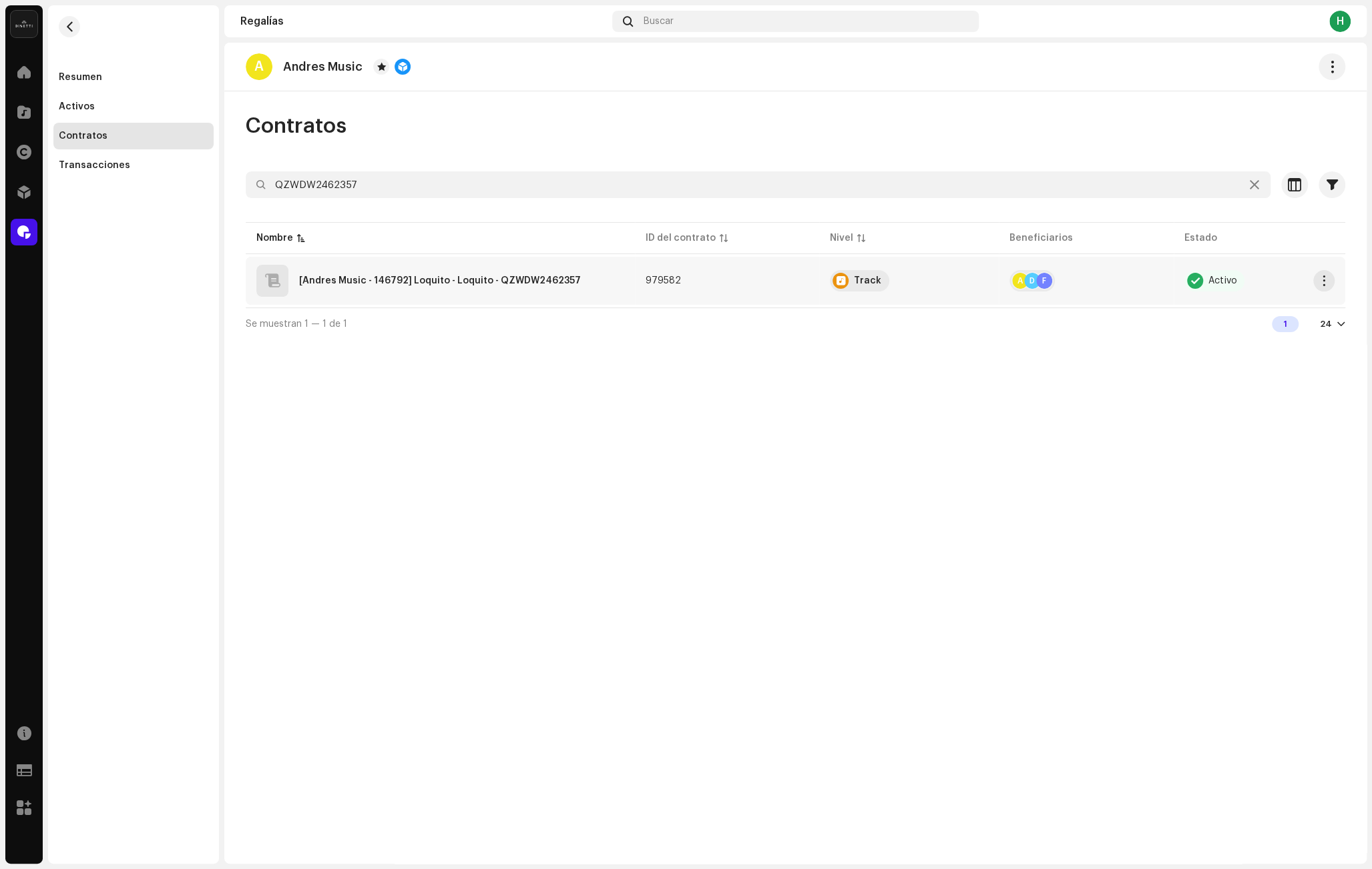
click at [599, 295] on div "[Andres Music - 146792] Loquito - Loquito - QZWDW2462357" at bounding box center [440, 280] width 368 height 32
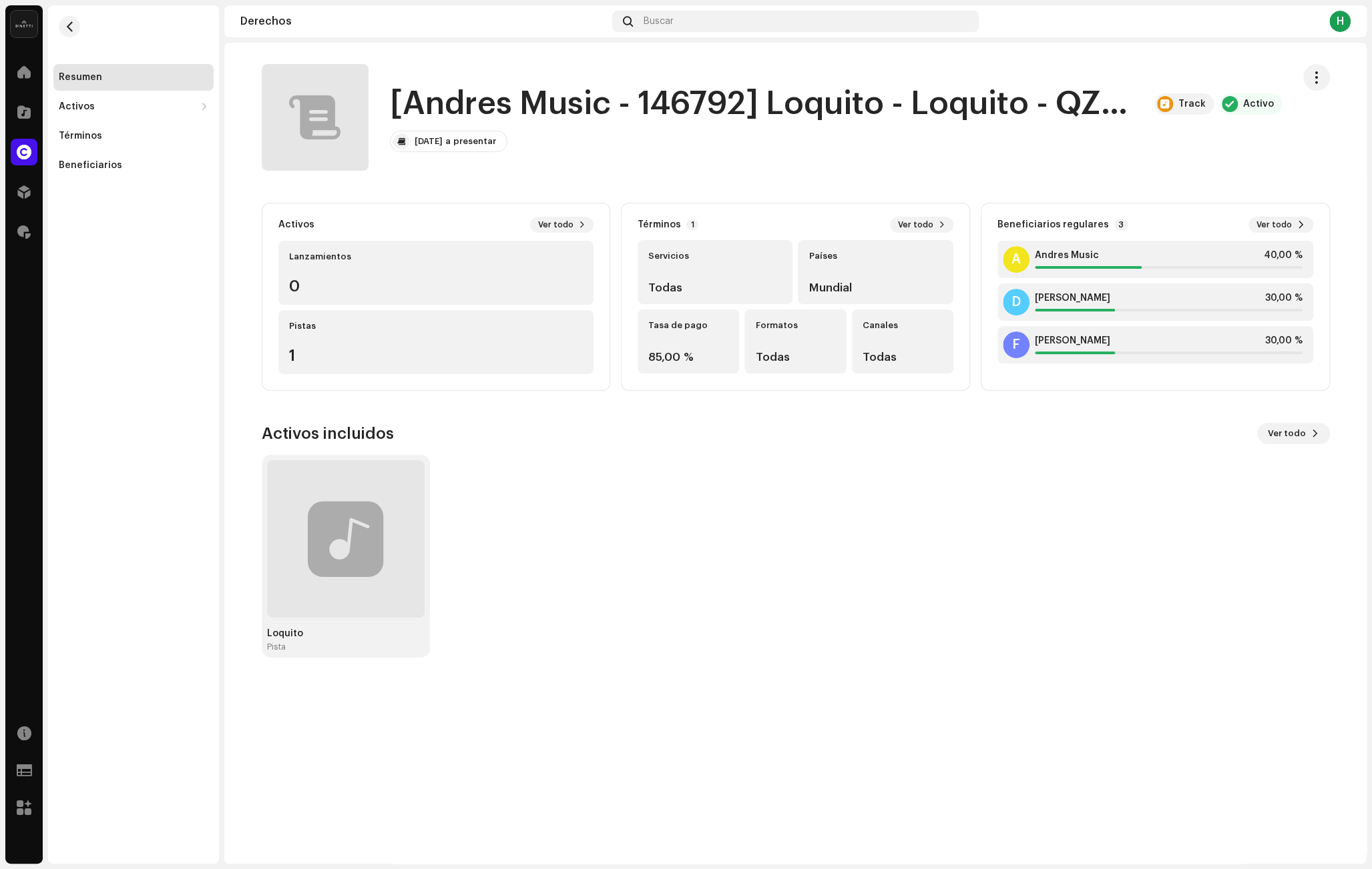
click at [373, 353] on div "Pistas 1" at bounding box center [436, 343] width 316 height 64
click at [286, 348] on div "Pistas 1" at bounding box center [436, 343] width 316 height 64
click at [317, 329] on div "Pistas" at bounding box center [436, 327] width 295 height 11
click at [552, 225] on span "Ver todo" at bounding box center [556, 225] width 36 height 11
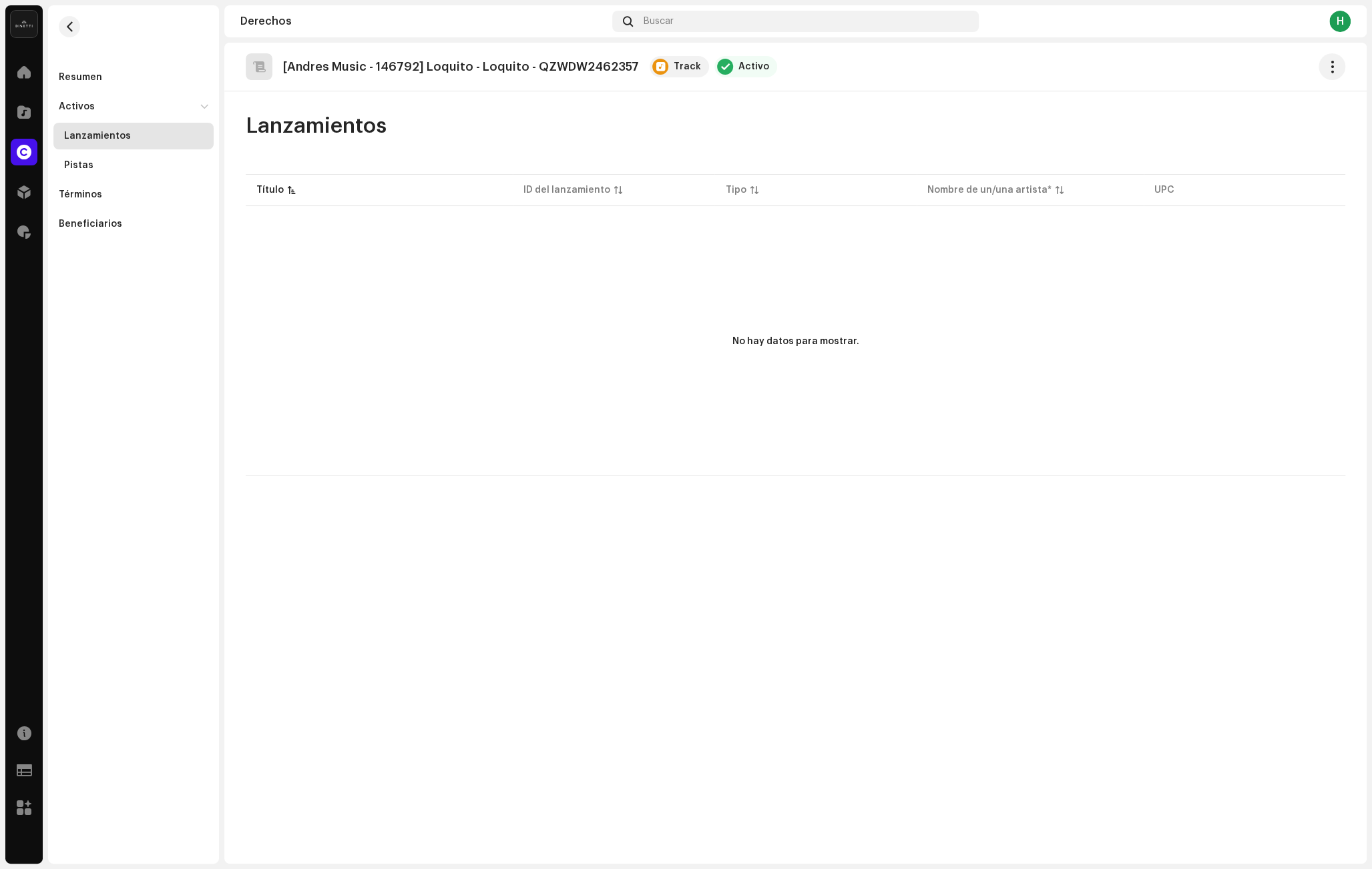
click at [321, 269] on div "No hay datos para mostrar." at bounding box center [796, 342] width 1099 height 267
click at [71, 22] on span "button" at bounding box center [69, 27] width 10 height 11
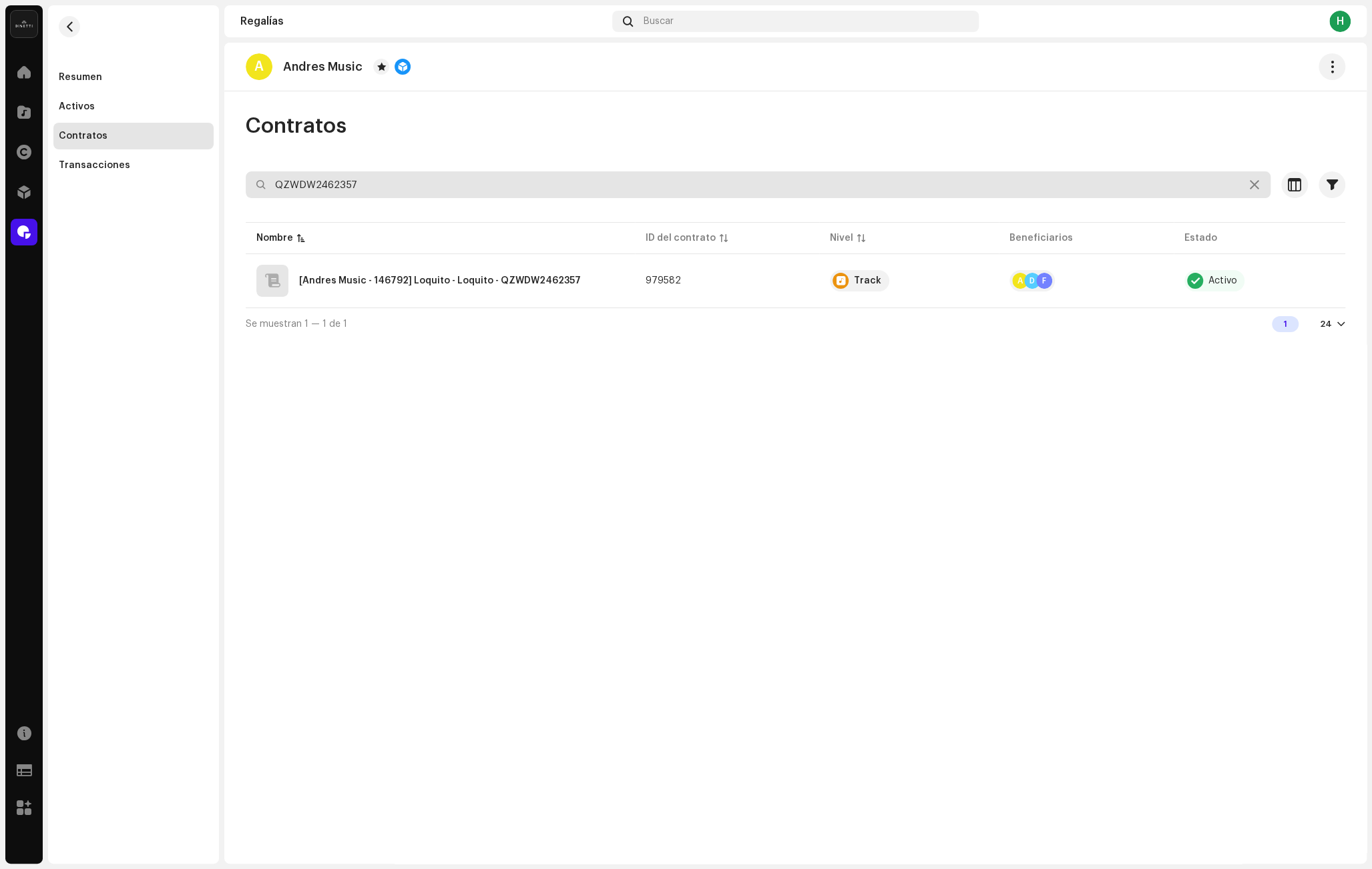
click at [361, 191] on input "QZWDW2462357" at bounding box center [758, 185] width 1025 height 27
paste input "QZYFZ2512330"
type input "QZYFZ2512330"
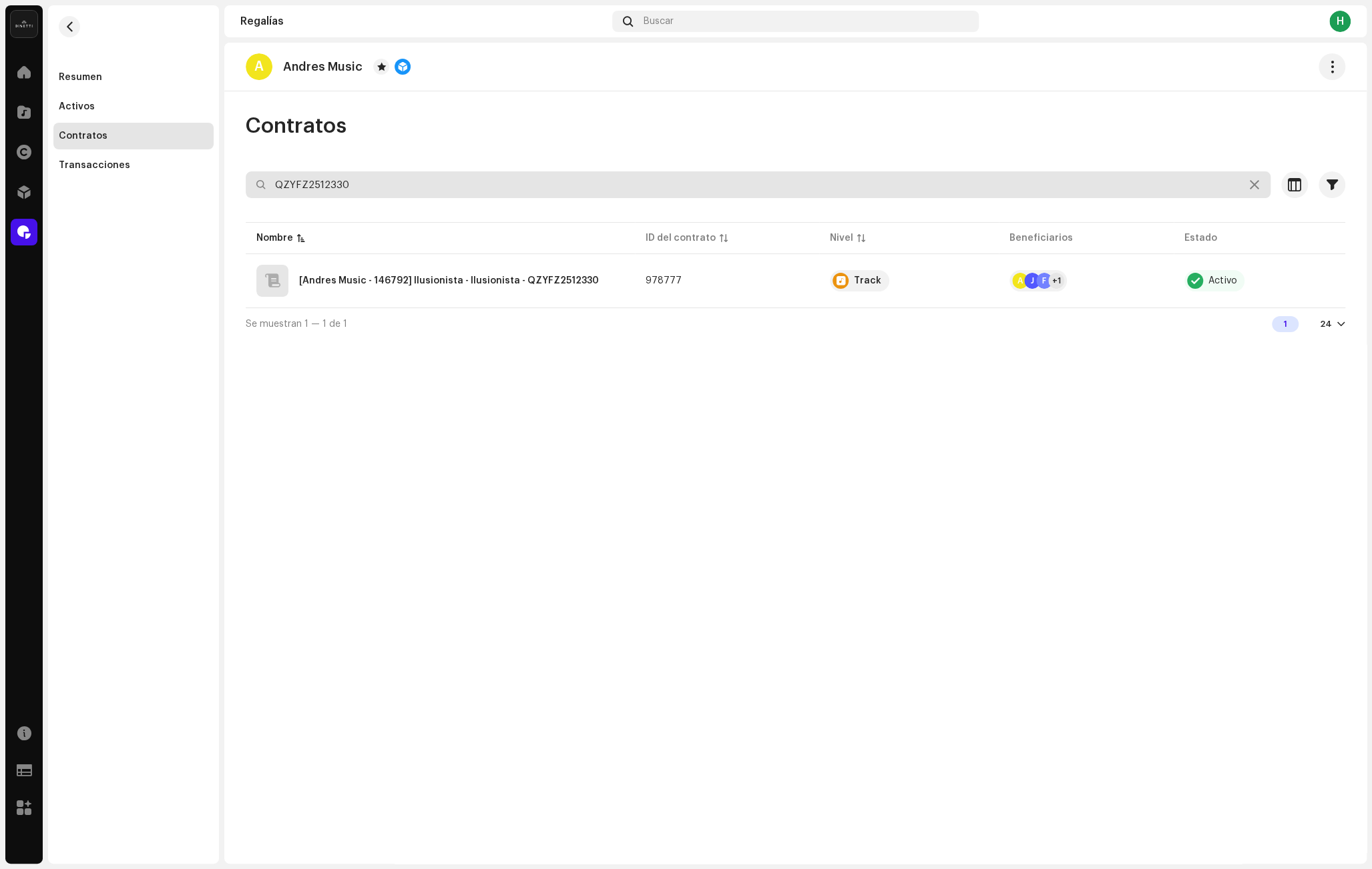
click at [373, 192] on input "QZYFZ2512330" at bounding box center [758, 185] width 1025 height 27
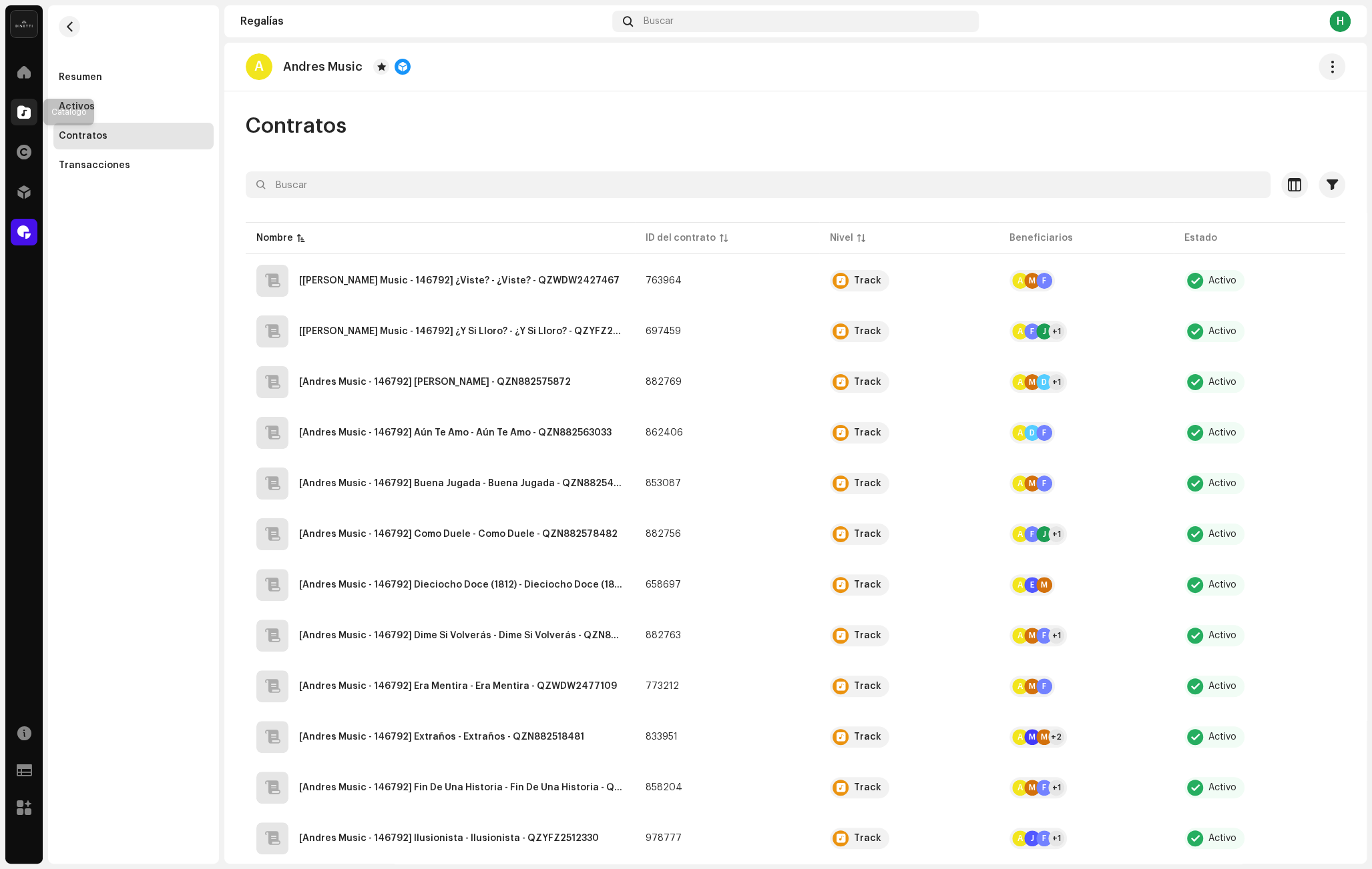
click at [21, 108] on span at bounding box center [24, 112] width 13 height 11
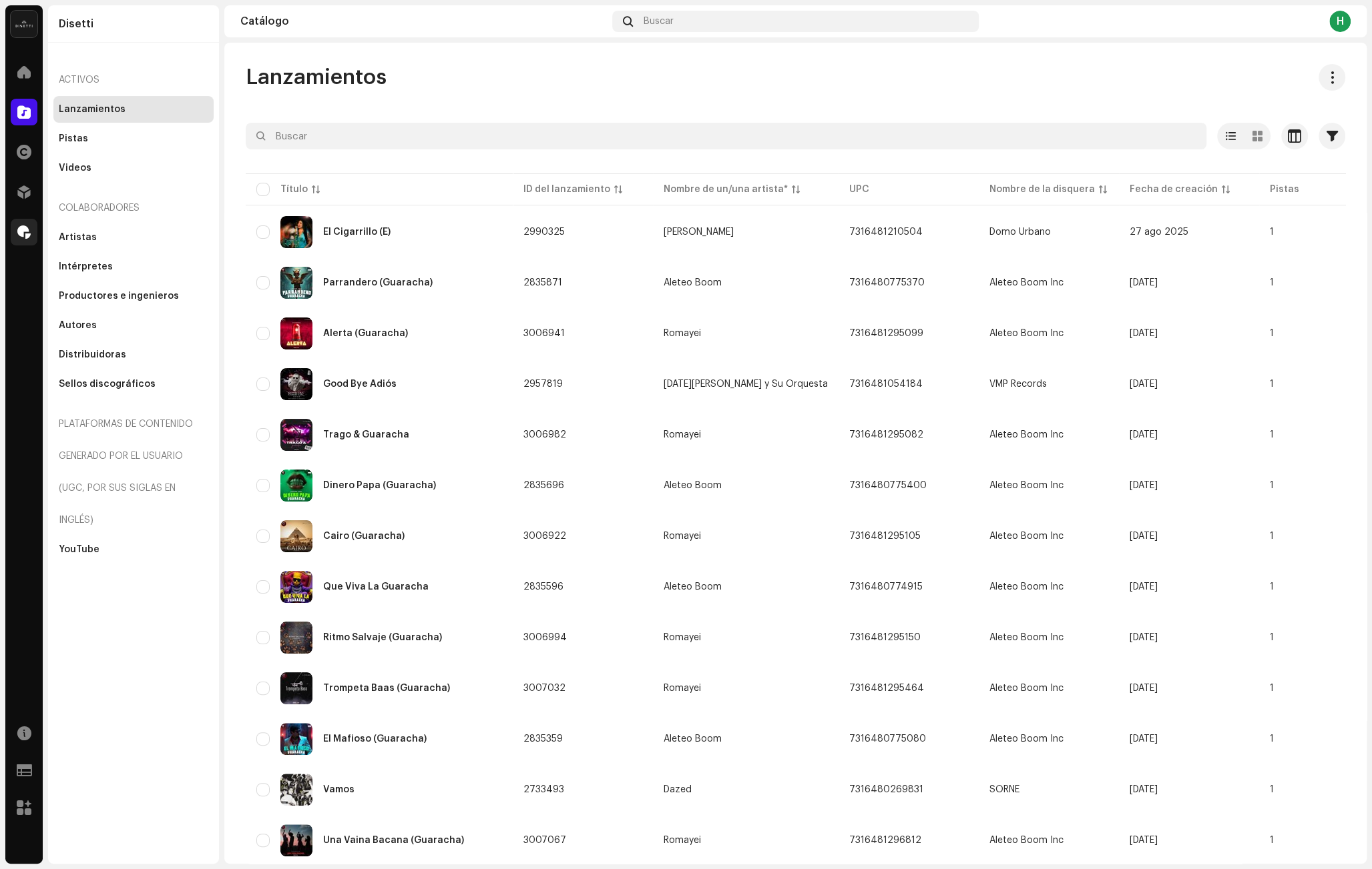
click at [20, 228] on span at bounding box center [24, 233] width 13 height 11
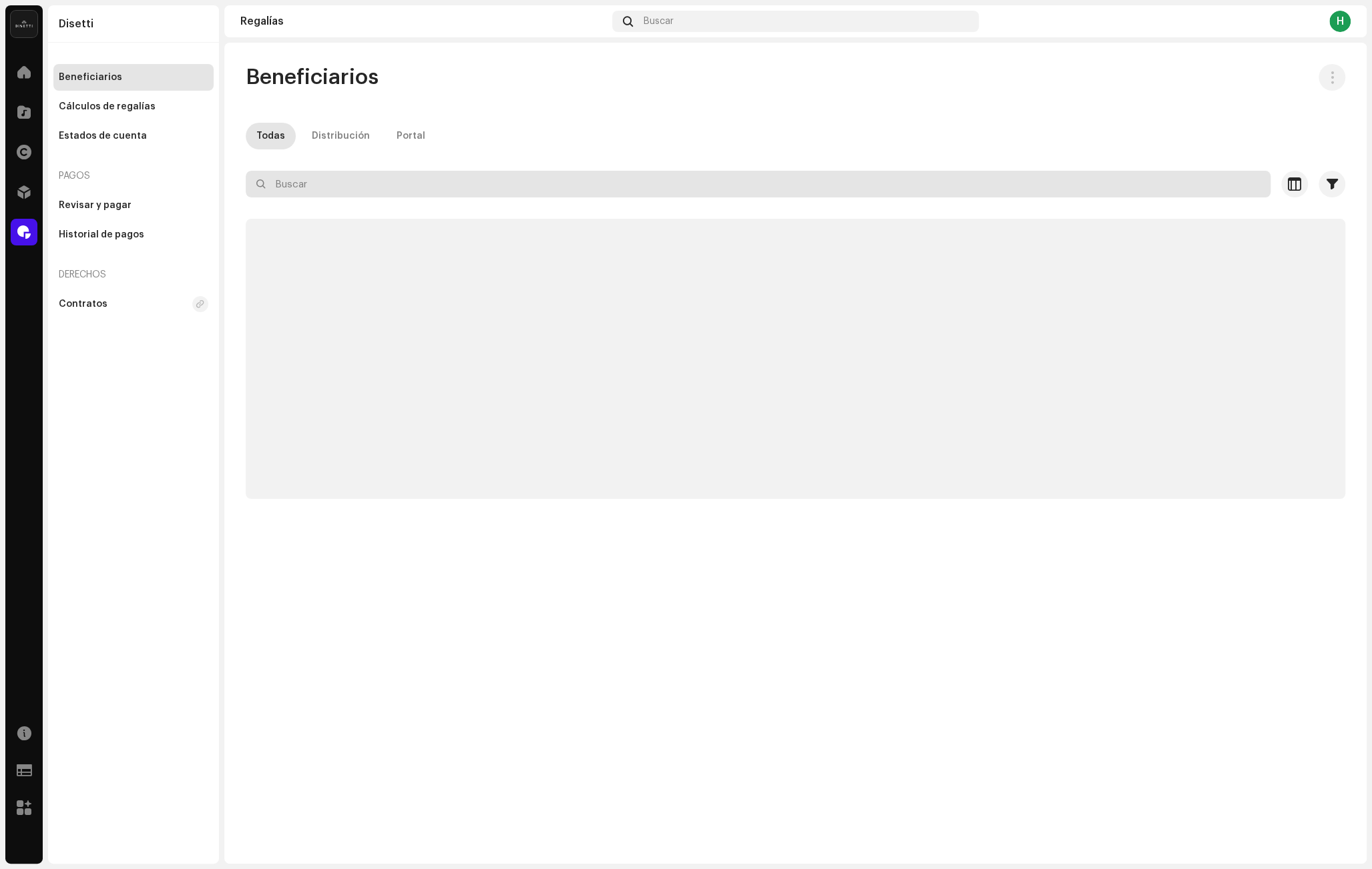
click at [331, 176] on input "text" at bounding box center [758, 184] width 1025 height 27
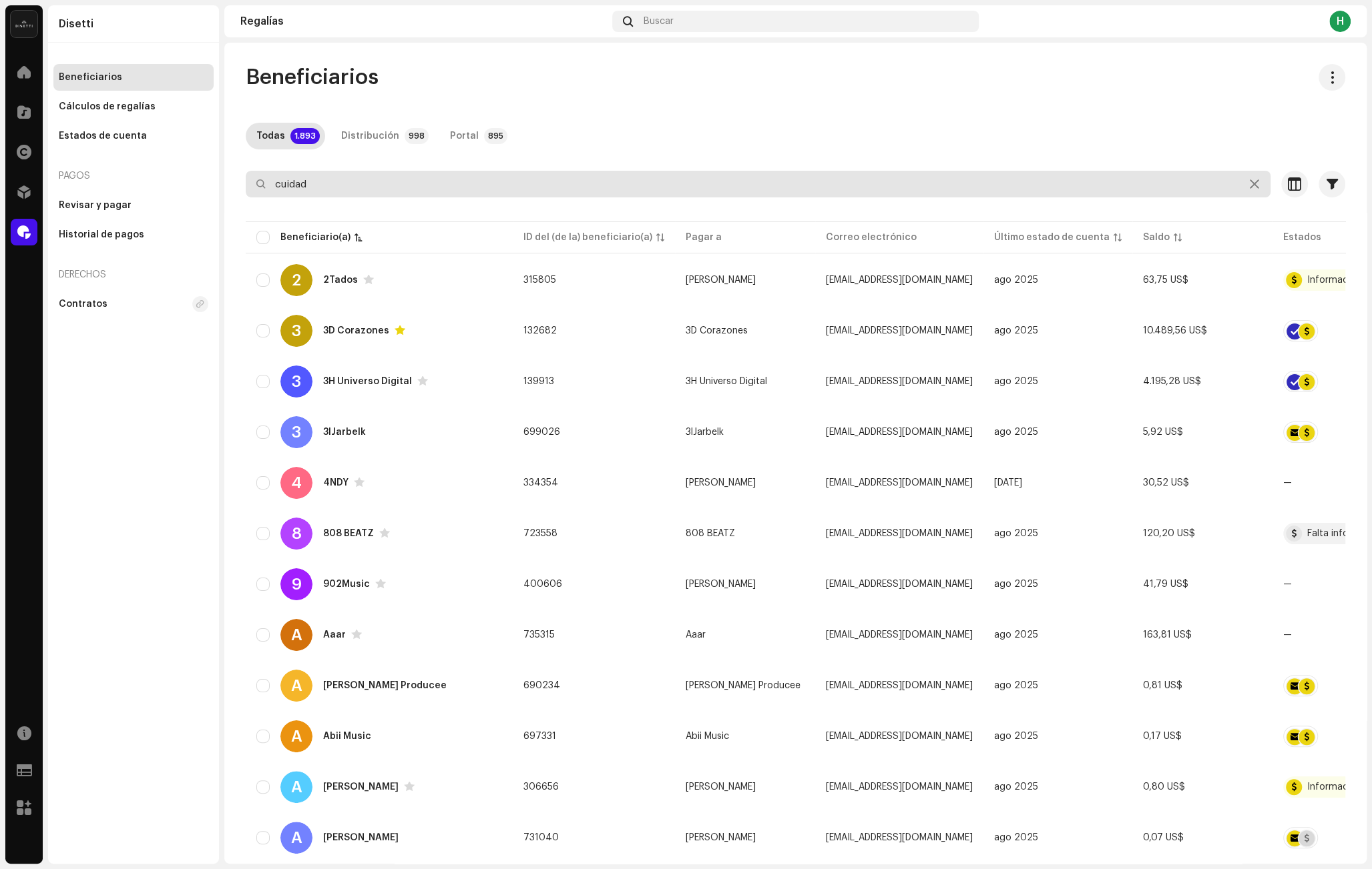
type input "cuidado"
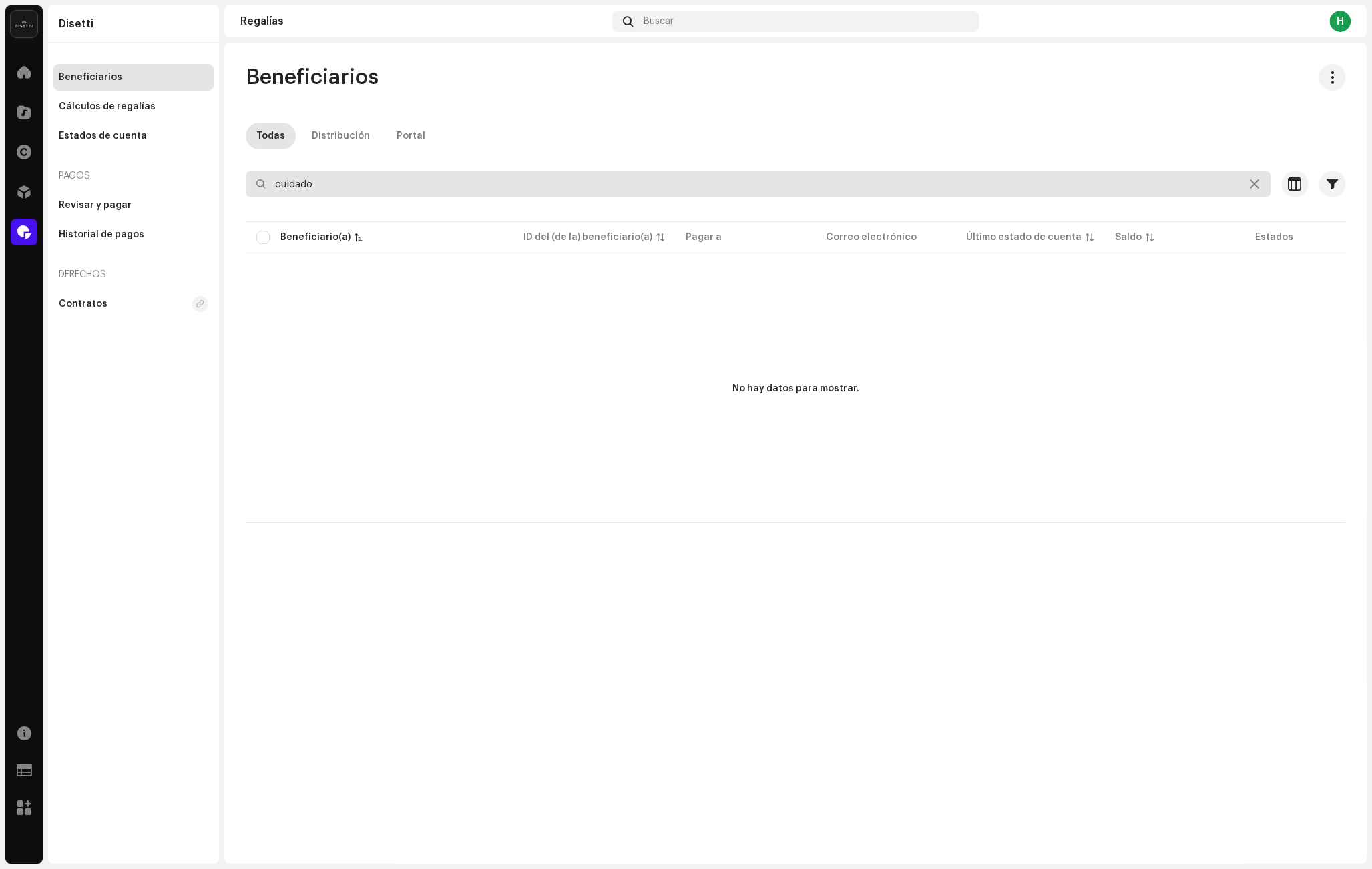
click at [283, 184] on input "cuidado" at bounding box center [758, 184] width 1025 height 27
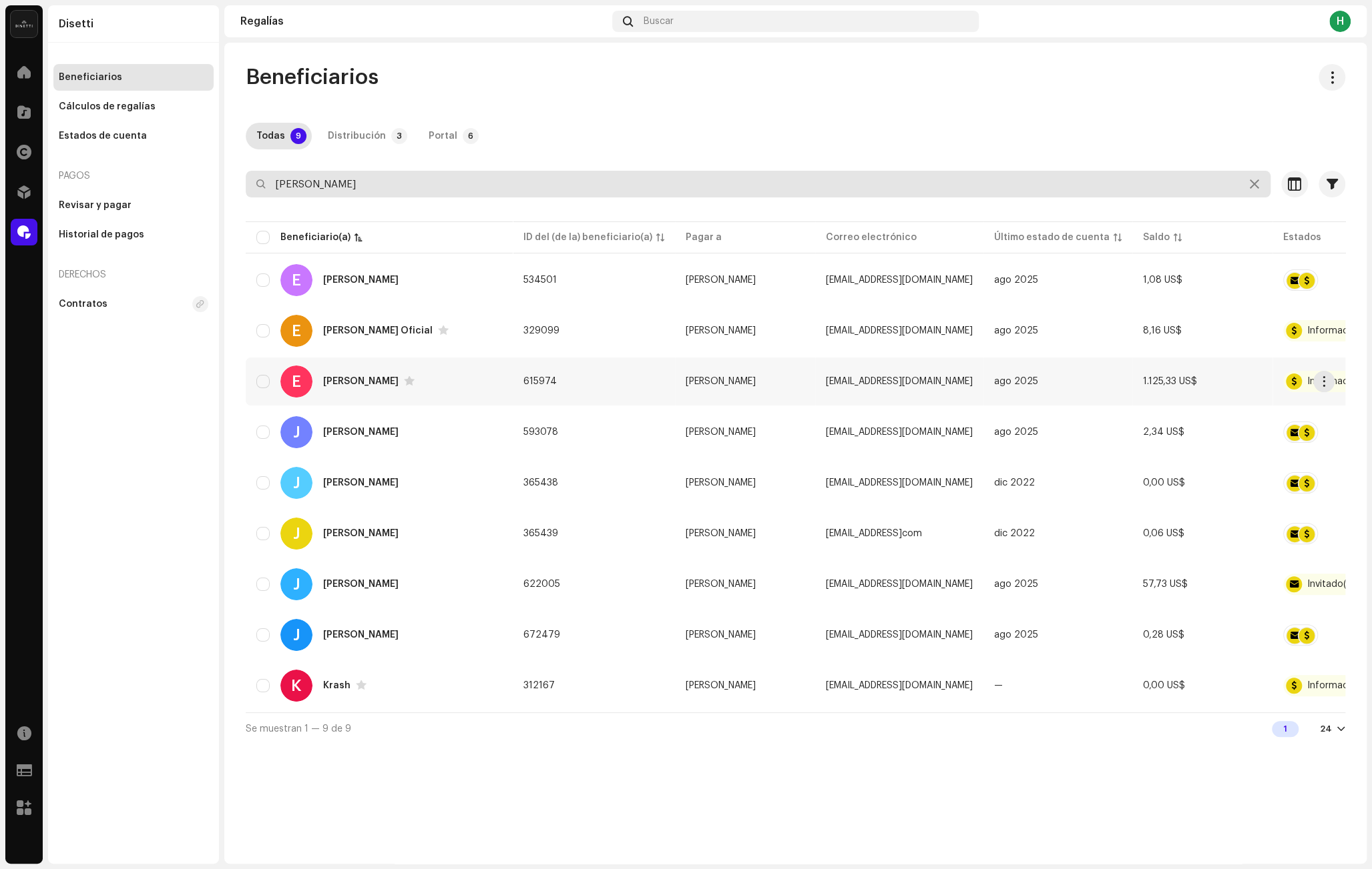
type input "[PERSON_NAME]"
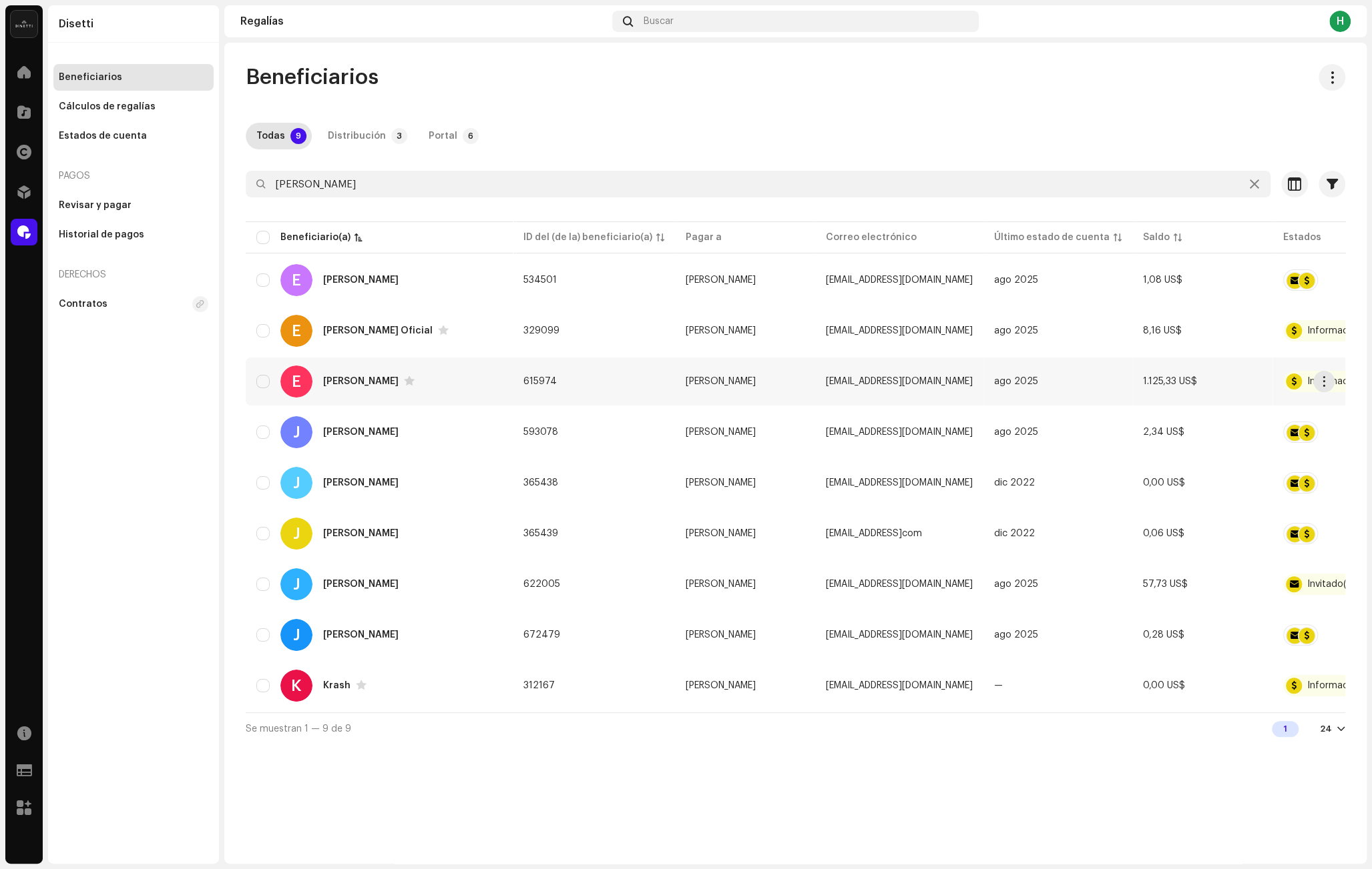
click at [448, 383] on div "E [PERSON_NAME] y [PERSON_NAME]" at bounding box center [379, 382] width 246 height 32
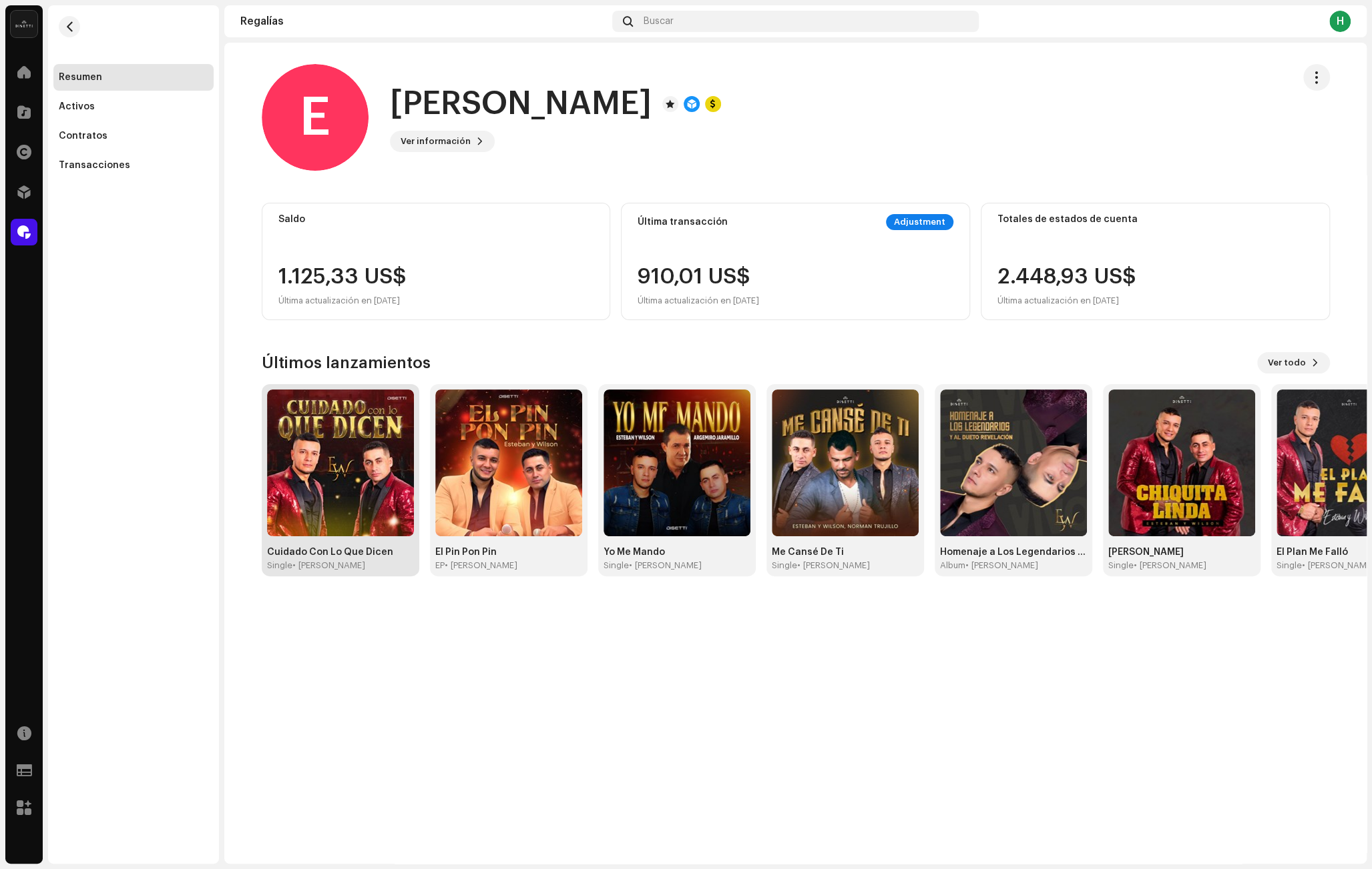
click at [344, 482] on img at bounding box center [340, 462] width 147 height 146
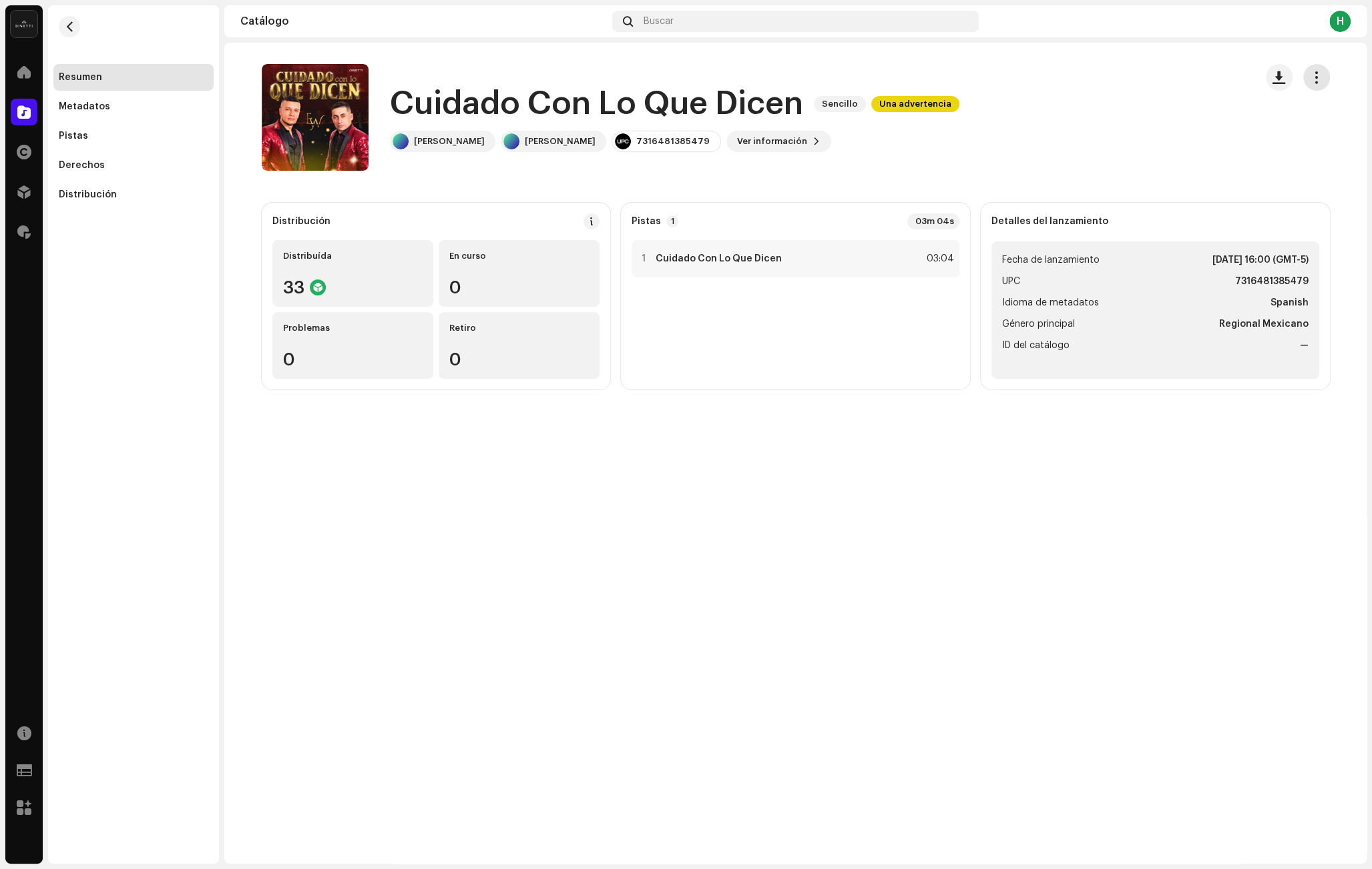
click at [1319, 79] on span "button" at bounding box center [1316, 77] width 12 height 11
click at [1106, 133] on div "Cuidado Con Lo Que Dicen Sencillo Una advertencia [PERSON_NAME] y [PERSON_NAME]…" at bounding box center [753, 117] width 983 height 107
click at [91, 162] on div "Derechos" at bounding box center [82, 165] width 46 height 11
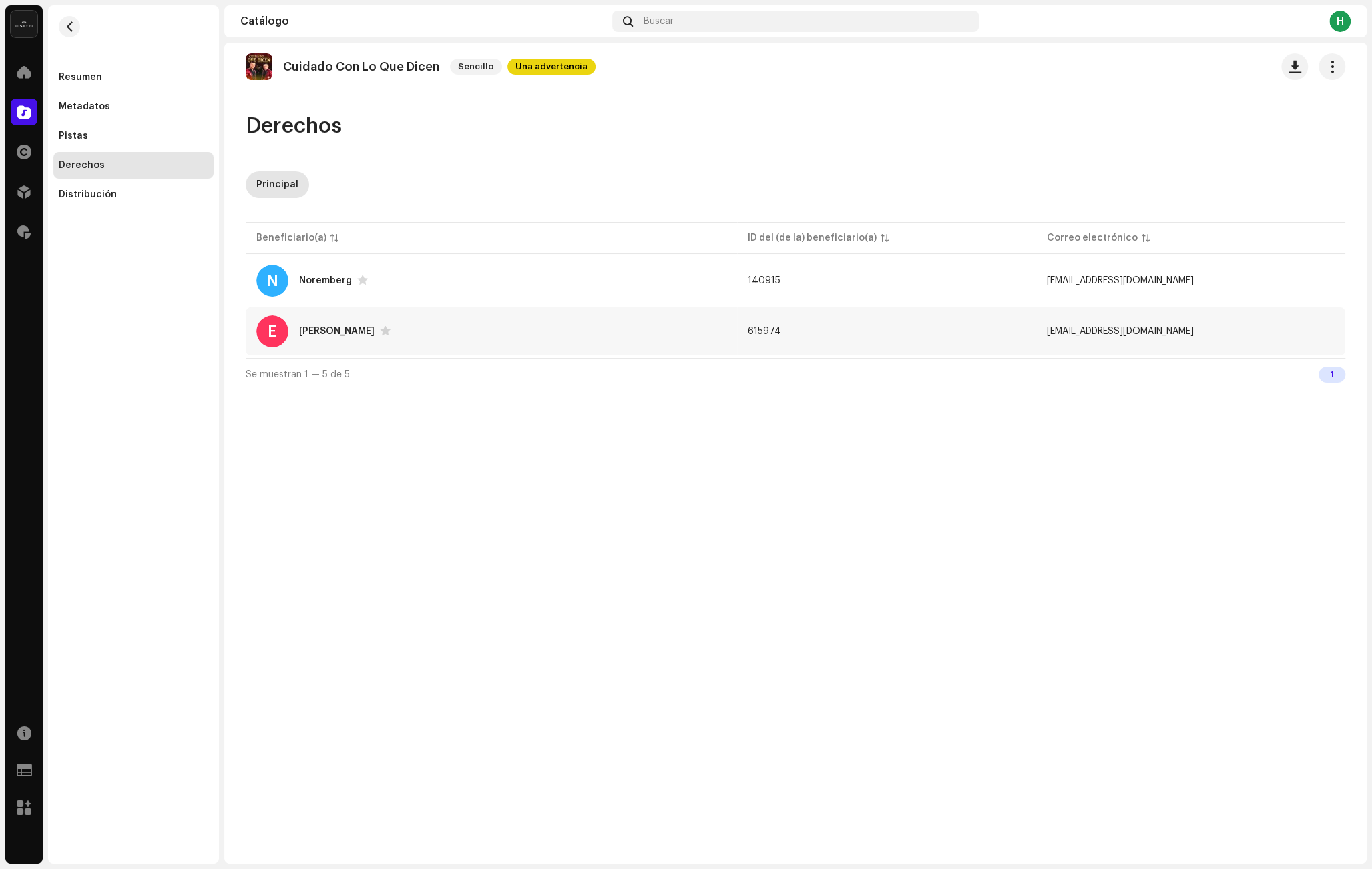
click at [448, 318] on div "E [PERSON_NAME] y [PERSON_NAME]" at bounding box center [491, 332] width 470 height 32
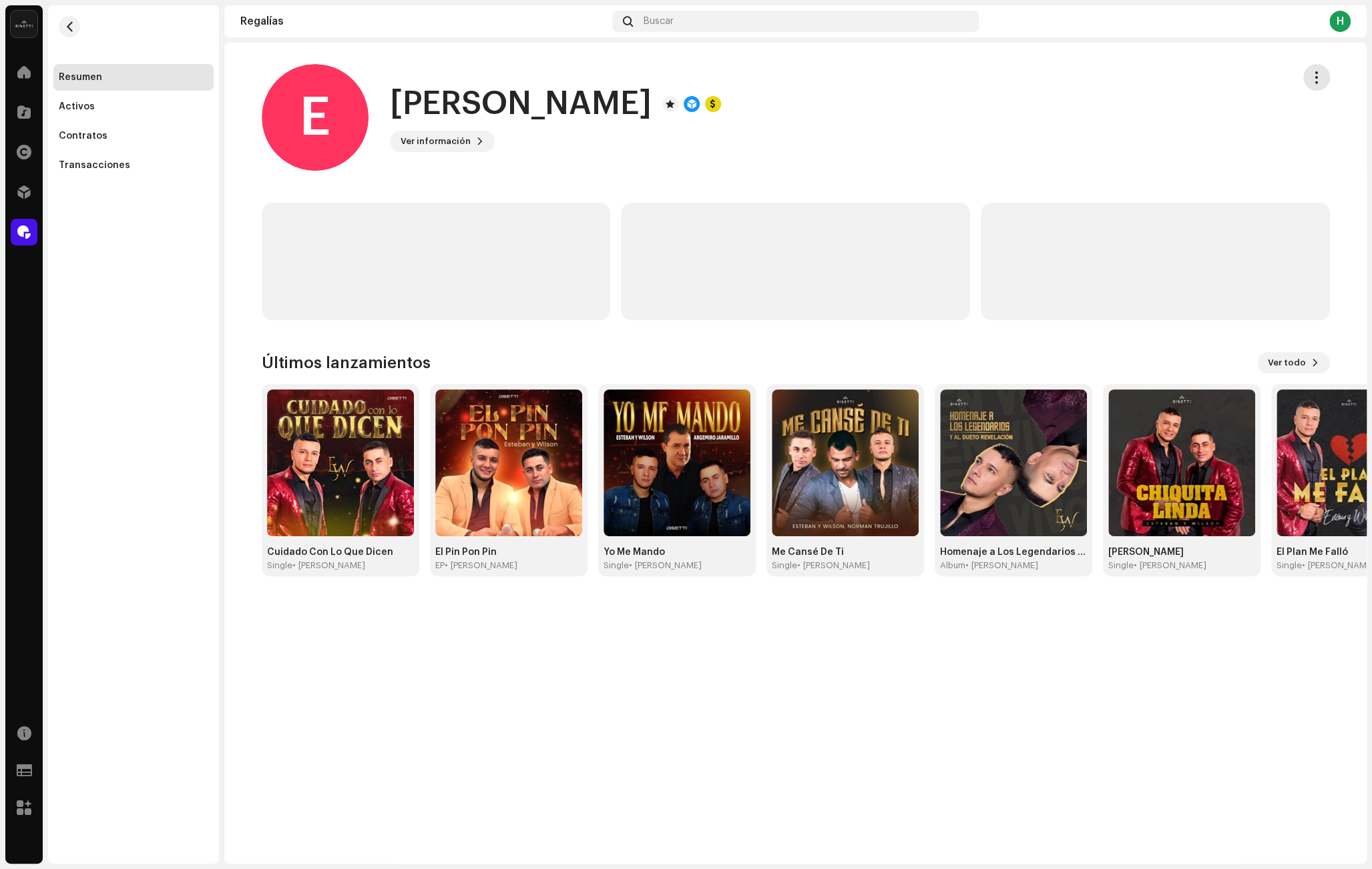
click at [1307, 82] on button "button" at bounding box center [1316, 77] width 27 height 27
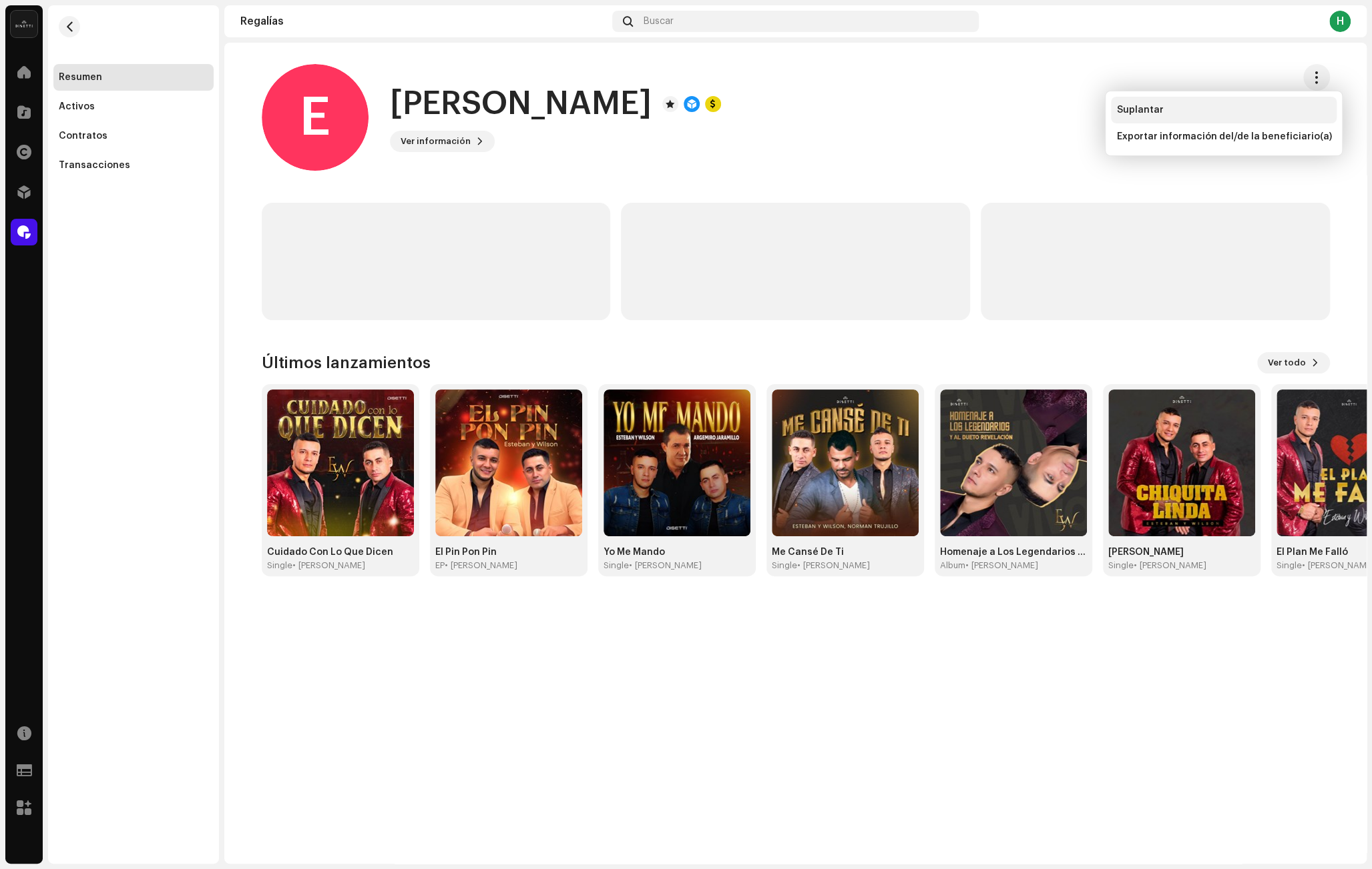
click at [1266, 106] on div "Suplantar" at bounding box center [1224, 110] width 215 height 11
